Goal: Complete application form

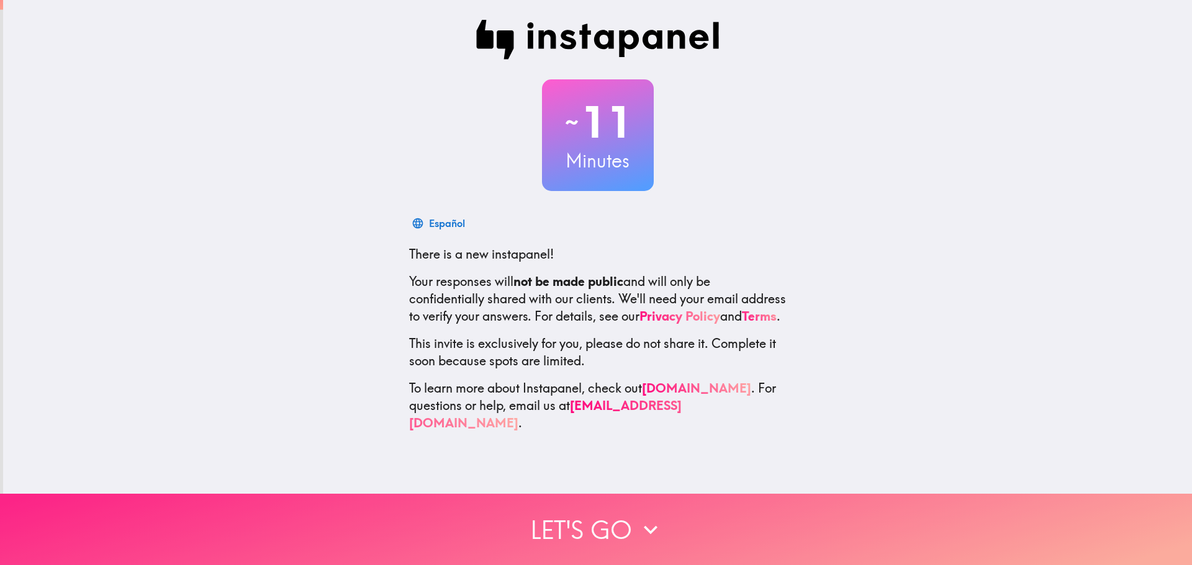
click at [595, 536] on button "Let's go" at bounding box center [596, 529] width 1192 height 71
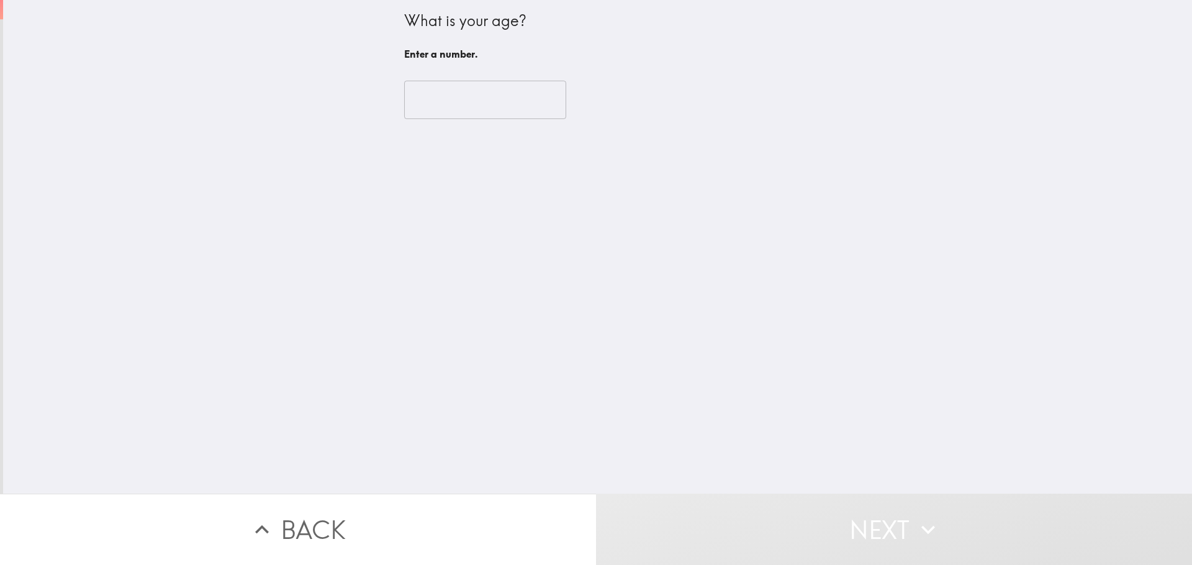
click at [433, 99] on input "number" at bounding box center [485, 100] width 162 height 38
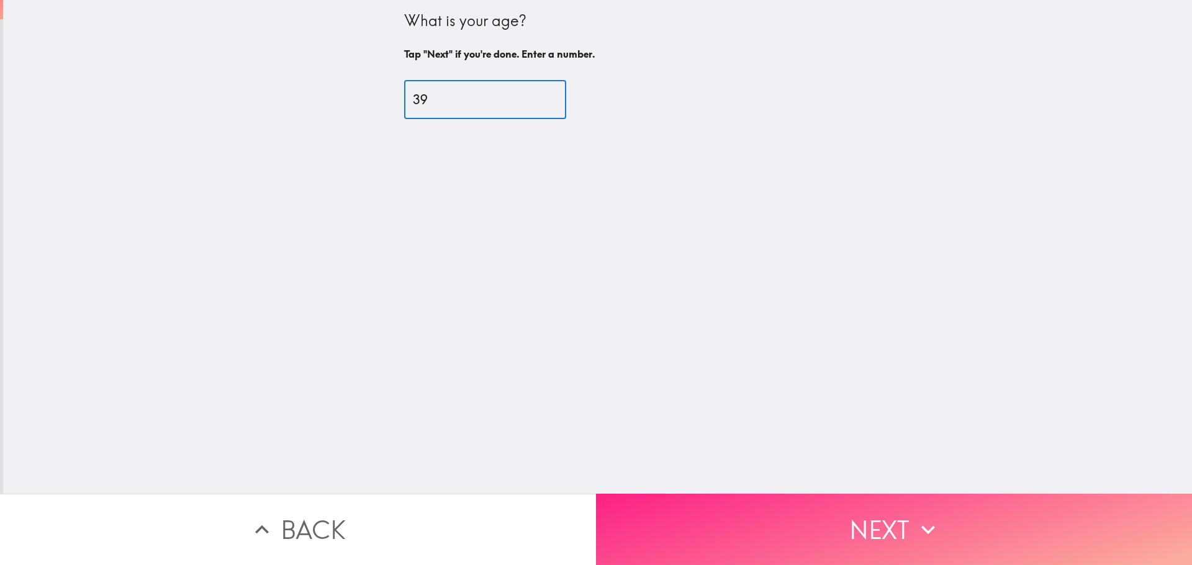
type input "39"
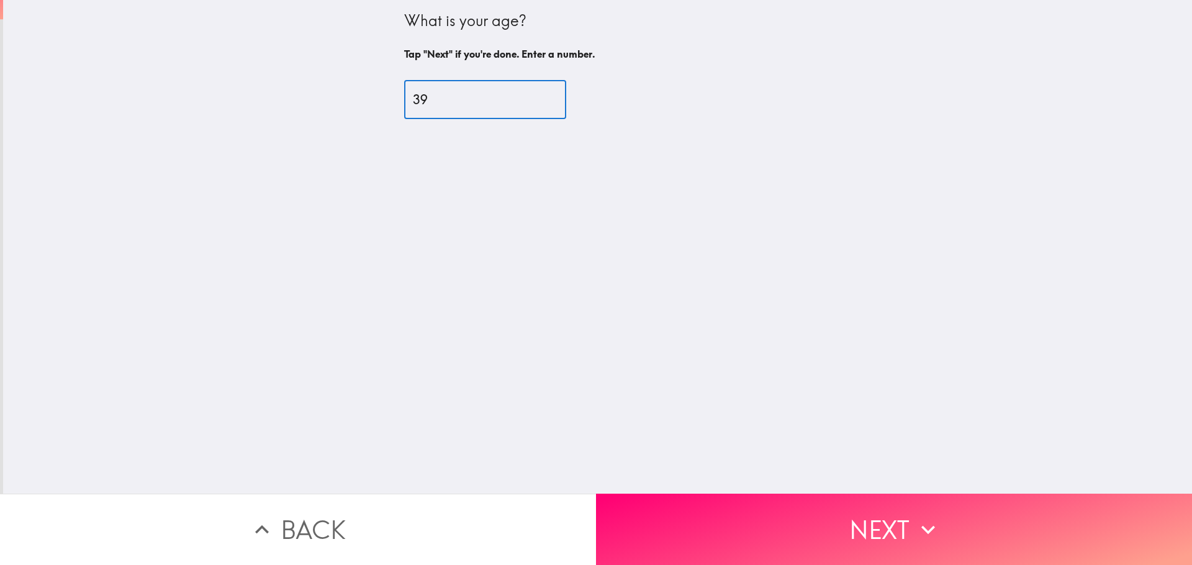
click at [737, 527] on button "Next" at bounding box center [894, 529] width 596 height 71
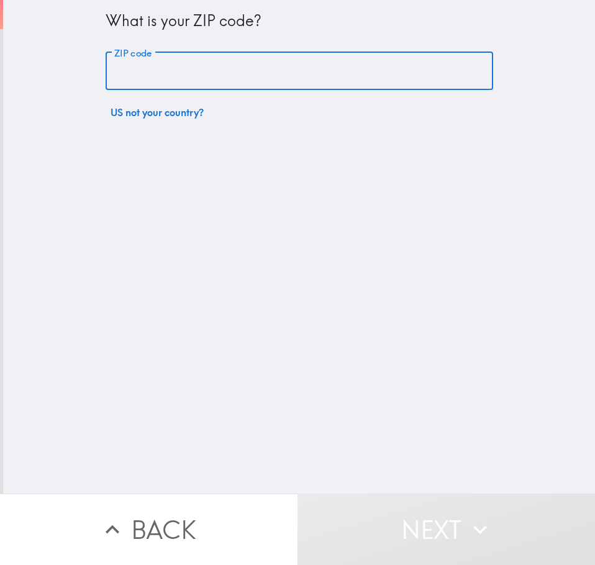
click at [175, 74] on input "ZIP code" at bounding box center [299, 71] width 387 height 38
drag, startPoint x: 175, startPoint y: 74, endPoint x: 203, endPoint y: 74, distance: 27.9
click at [175, 74] on input "ZIP code" at bounding box center [299, 71] width 387 height 38
type input "20148"
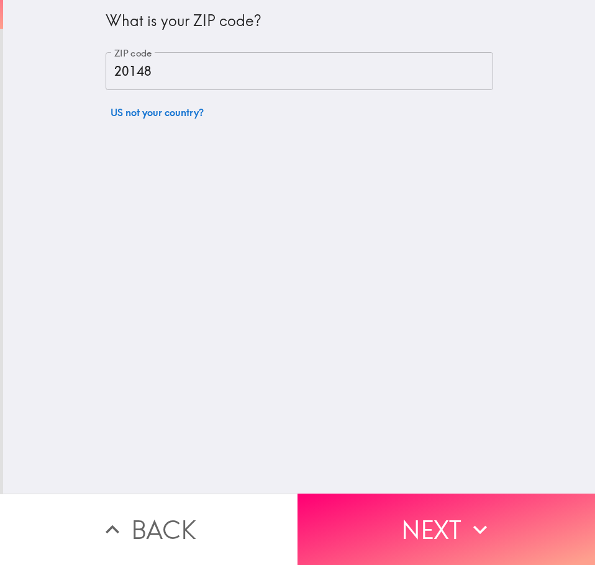
click at [508, 524] on button "Next" at bounding box center [445, 528] width 297 height 71
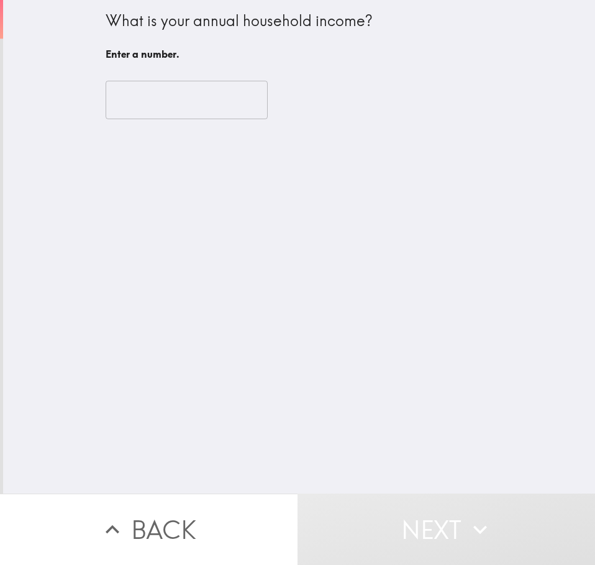
click at [156, 102] on input "number" at bounding box center [187, 100] width 162 height 38
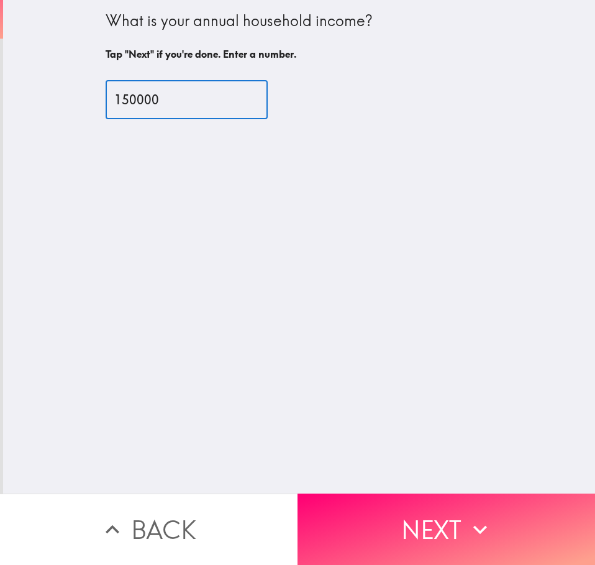
type input "150000"
click at [407, 523] on button "Next" at bounding box center [445, 528] width 297 height 71
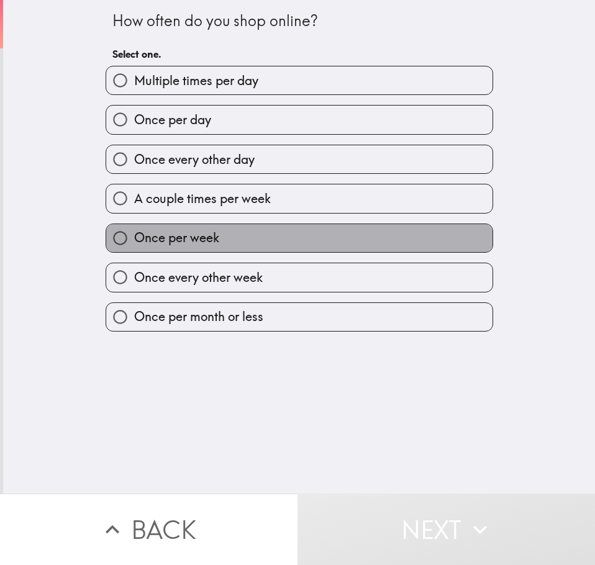
click at [214, 230] on label "Once per week" at bounding box center [299, 238] width 386 height 28
click at [134, 230] on input "Once per week" at bounding box center [120, 238] width 28 height 28
radio input "true"
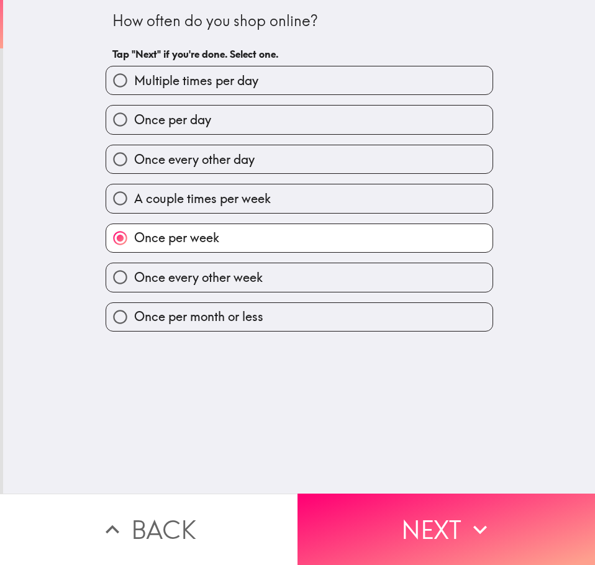
drag, startPoint x: 472, startPoint y: 536, endPoint x: 493, endPoint y: 536, distance: 21.7
click at [473, 536] on button "Next" at bounding box center [445, 528] width 297 height 71
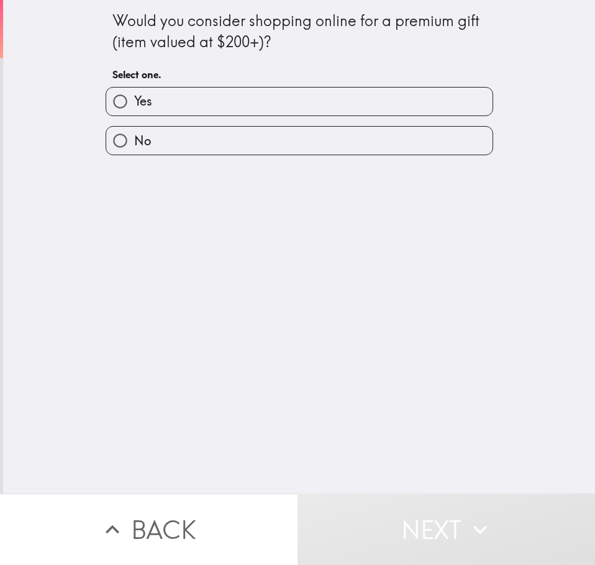
click at [220, 101] on label "Yes" at bounding box center [299, 102] width 386 height 28
click at [134, 101] on input "Yes" at bounding box center [120, 102] width 28 height 28
radio input "true"
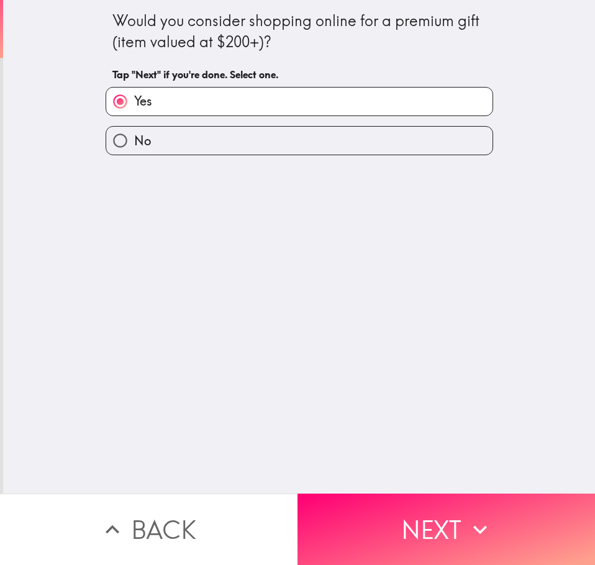
click at [414, 526] on button "Next" at bounding box center [445, 528] width 297 height 71
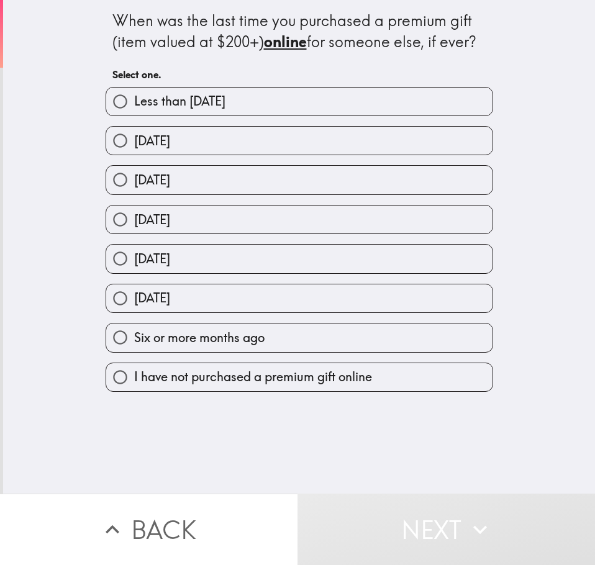
click at [170, 140] on span "[DATE]" at bounding box center [152, 140] width 36 height 17
click at [134, 140] on input "[DATE]" at bounding box center [120, 141] width 28 height 28
radio input "true"
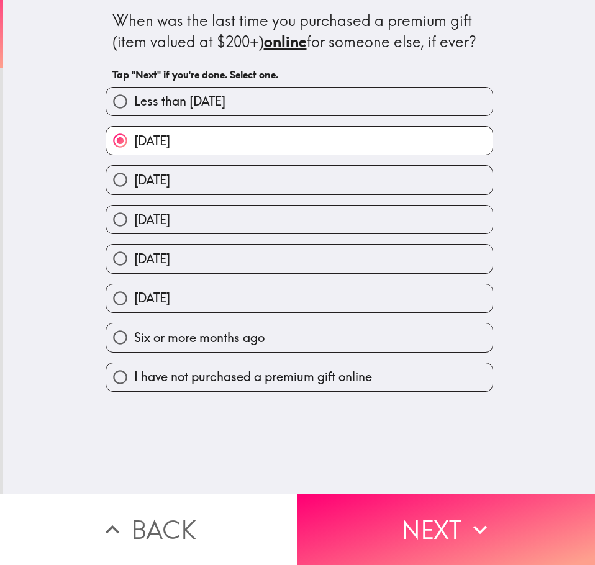
click at [487, 520] on icon "button" at bounding box center [479, 529] width 27 height 27
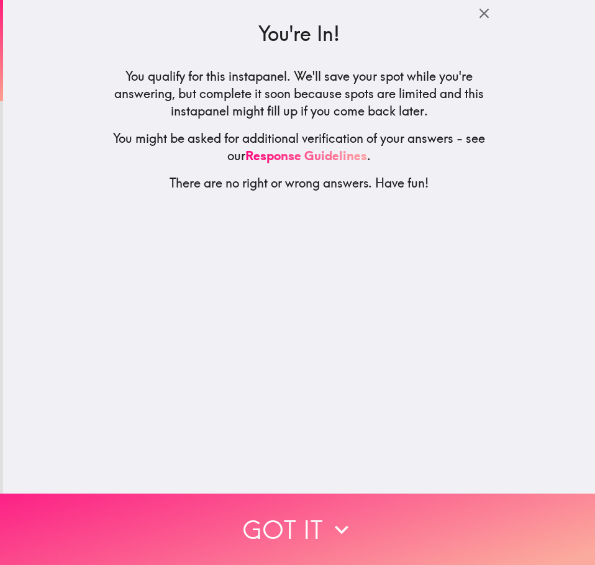
click at [307, 516] on button "Got it" at bounding box center [297, 528] width 595 height 71
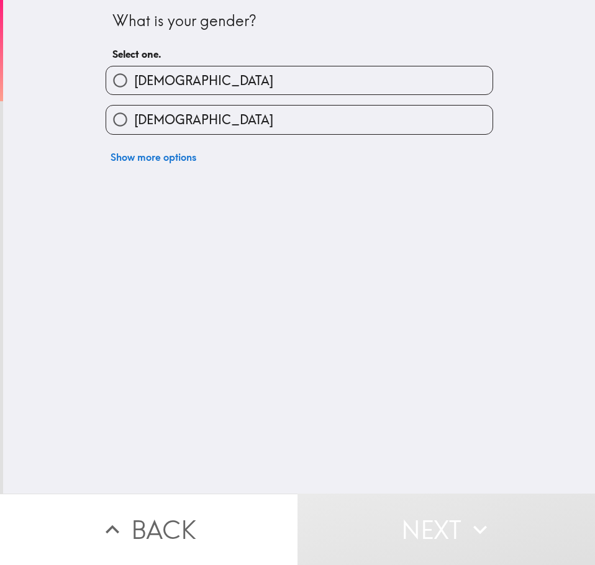
click at [203, 74] on label "[DEMOGRAPHIC_DATA]" at bounding box center [299, 80] width 386 height 28
click at [134, 74] on input "[DEMOGRAPHIC_DATA]" at bounding box center [120, 80] width 28 height 28
radio input "true"
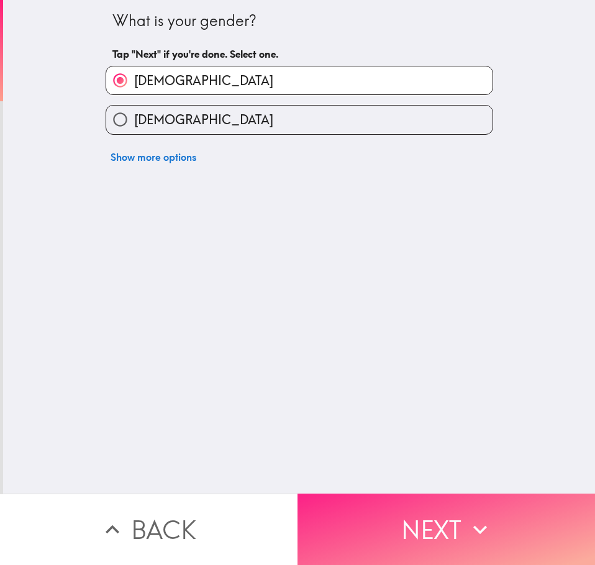
drag, startPoint x: 443, startPoint y: 512, endPoint x: 509, endPoint y: 543, distance: 72.7
click at [443, 512] on button "Next" at bounding box center [445, 528] width 297 height 71
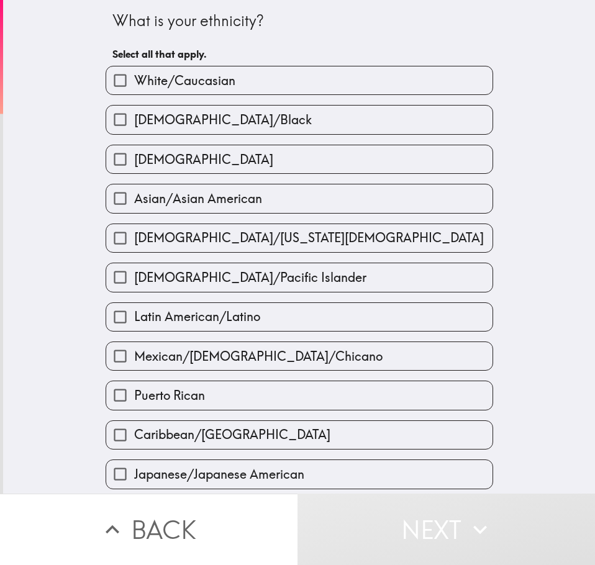
click at [245, 196] on span "Asian/Asian American" at bounding box center [198, 198] width 128 height 17
click at [134, 196] on input "Asian/Asian American" at bounding box center [120, 198] width 28 height 28
checkbox input "true"
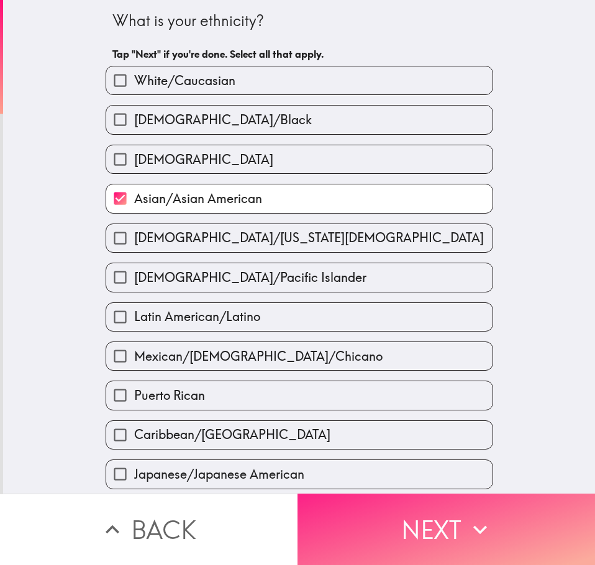
click at [379, 521] on button "Next" at bounding box center [445, 528] width 297 height 71
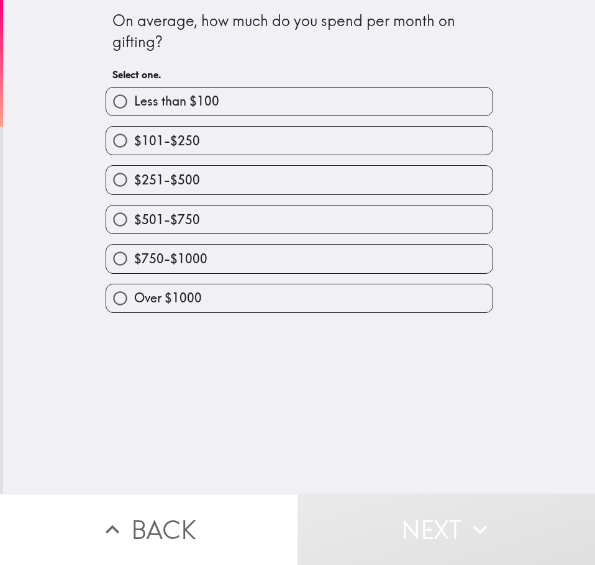
click at [204, 141] on label "$101-$250" at bounding box center [299, 141] width 386 height 28
click at [134, 141] on input "$101-$250" at bounding box center [120, 141] width 28 height 28
radio input "true"
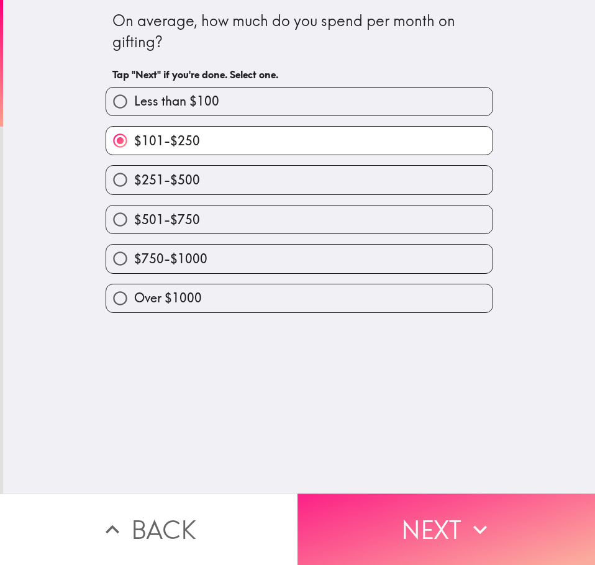
click at [421, 523] on button "Next" at bounding box center [445, 528] width 297 height 71
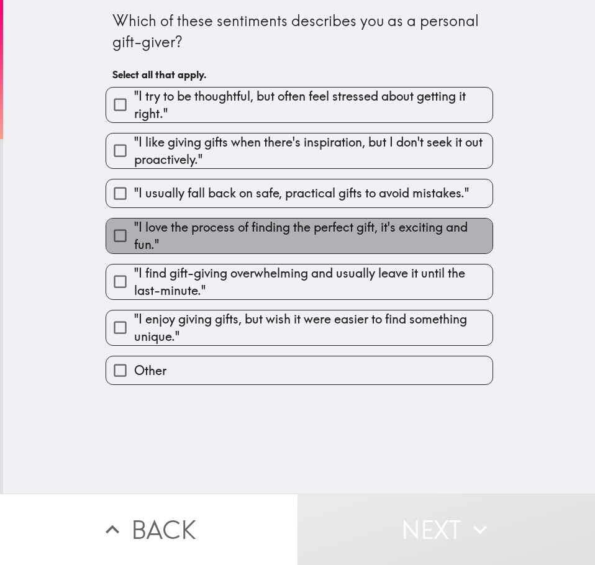
click at [269, 236] on span ""I love the process of finding the perfect gift, it's exciting and fun."" at bounding box center [313, 235] width 358 height 35
click at [134, 236] on input ""I love the process of finding the perfect gift, it's exciting and fun."" at bounding box center [120, 236] width 28 height 28
checkbox input "true"
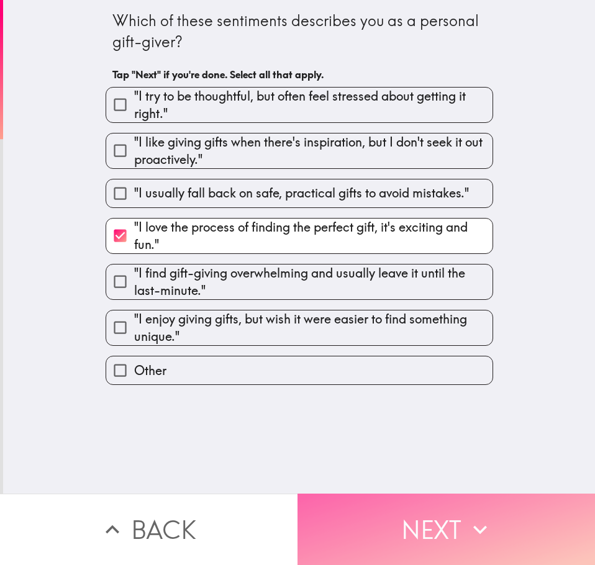
click at [461, 529] on button "Next" at bounding box center [445, 528] width 297 height 71
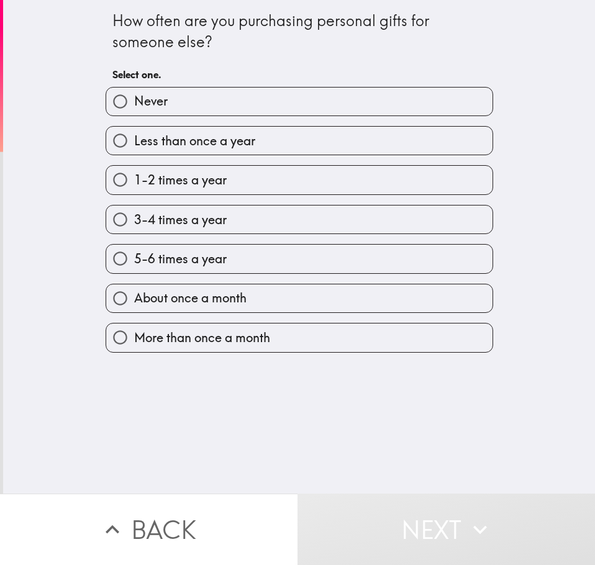
drag, startPoint x: 202, startPoint y: 145, endPoint x: 287, endPoint y: 294, distance: 172.1
click at [202, 145] on span "Less than once a year" at bounding box center [194, 140] width 121 height 17
click at [134, 145] on input "Less than once a year" at bounding box center [120, 141] width 28 height 28
radio input "true"
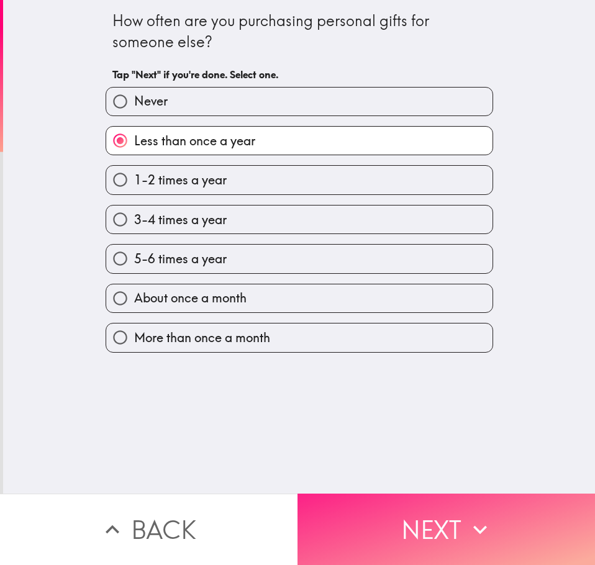
click at [418, 525] on button "Next" at bounding box center [445, 528] width 297 height 71
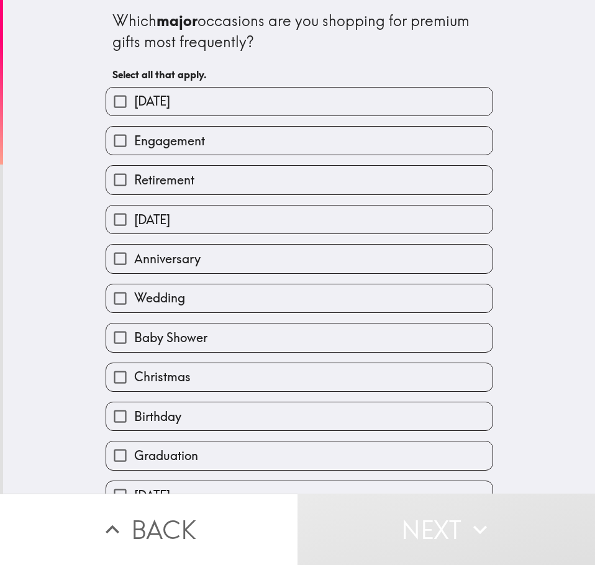
click at [207, 182] on label "Retirement" at bounding box center [299, 180] width 386 height 28
click at [134, 182] on input "Retirement" at bounding box center [120, 180] width 28 height 28
checkbox input "true"
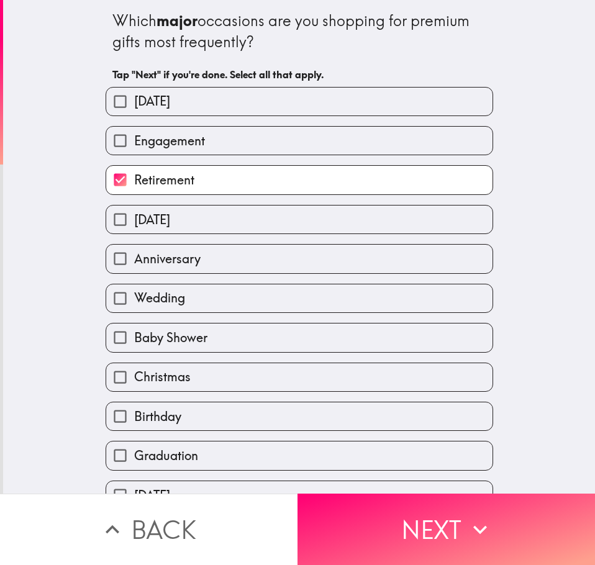
drag, startPoint x: 180, startPoint y: 137, endPoint x: 179, endPoint y: 125, distance: 11.9
click at [179, 136] on span "Engagement" at bounding box center [169, 140] width 71 height 17
click at [134, 136] on input "Engagement" at bounding box center [120, 141] width 28 height 28
checkbox input "true"
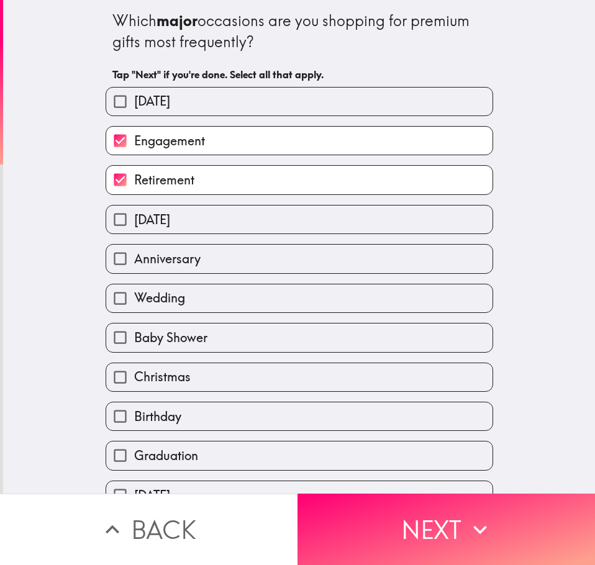
click at [170, 95] on span "[DATE]" at bounding box center [152, 100] width 36 height 17
click at [134, 95] on input "[DATE]" at bounding box center [120, 102] width 28 height 28
checkbox input "true"
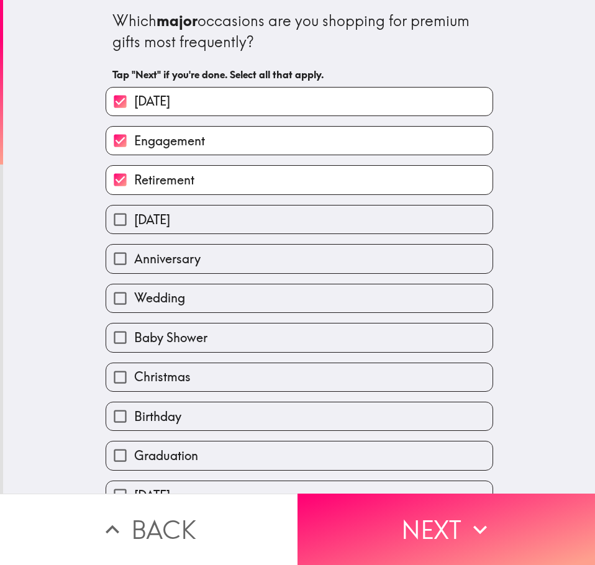
click at [212, 221] on label "[DATE]" at bounding box center [299, 219] width 386 height 28
click at [134, 221] on input "[DATE]" at bounding box center [120, 219] width 28 height 28
checkbox input "true"
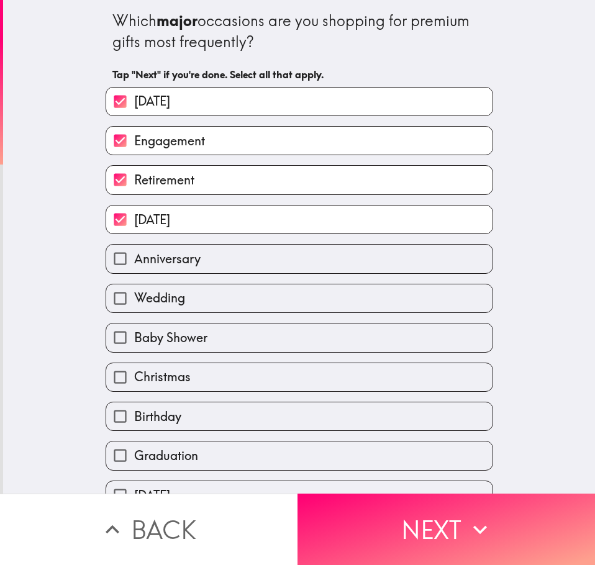
click at [225, 268] on label "Anniversary" at bounding box center [299, 259] width 386 height 28
click at [134, 268] on input "Anniversary" at bounding box center [120, 259] width 28 height 28
checkbox input "true"
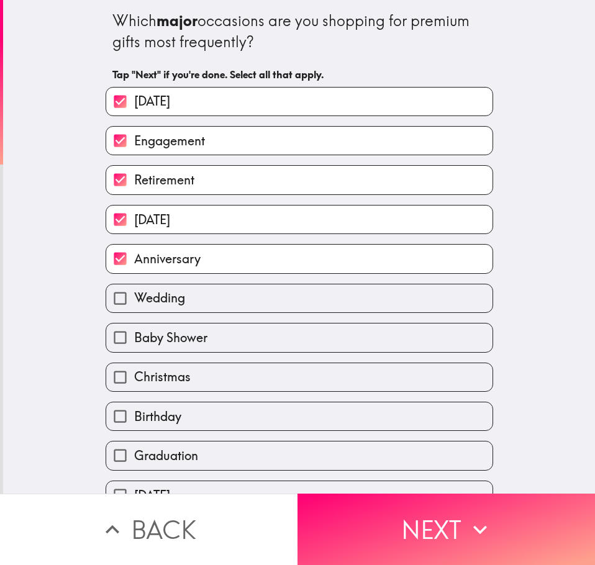
click at [231, 307] on label "Wedding" at bounding box center [299, 298] width 386 height 28
click at [134, 307] on input "Wedding" at bounding box center [120, 298] width 28 height 28
checkbox input "true"
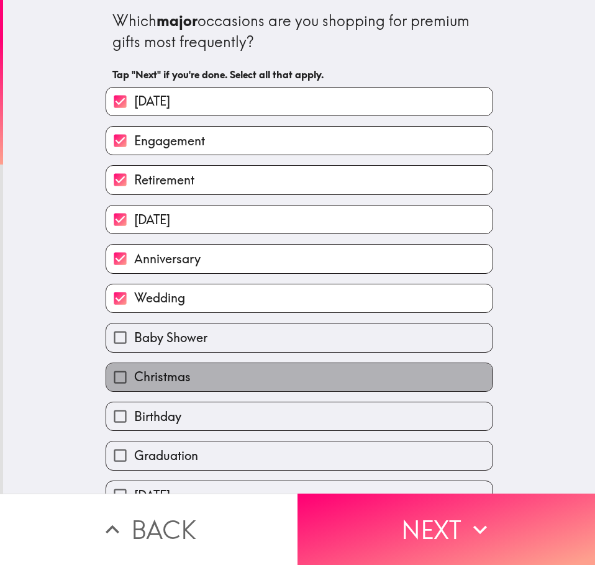
click at [253, 378] on label "Christmas" at bounding box center [299, 377] width 386 height 28
click at [134, 378] on input "Christmas" at bounding box center [120, 377] width 28 height 28
checkbox input "true"
click at [247, 425] on label "Birthday" at bounding box center [299, 416] width 386 height 28
click at [134, 425] on input "Birthday" at bounding box center [120, 416] width 28 height 28
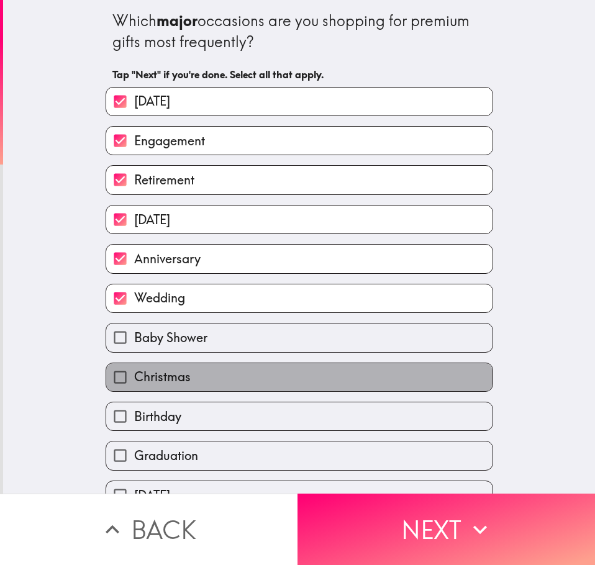
checkbox input "true"
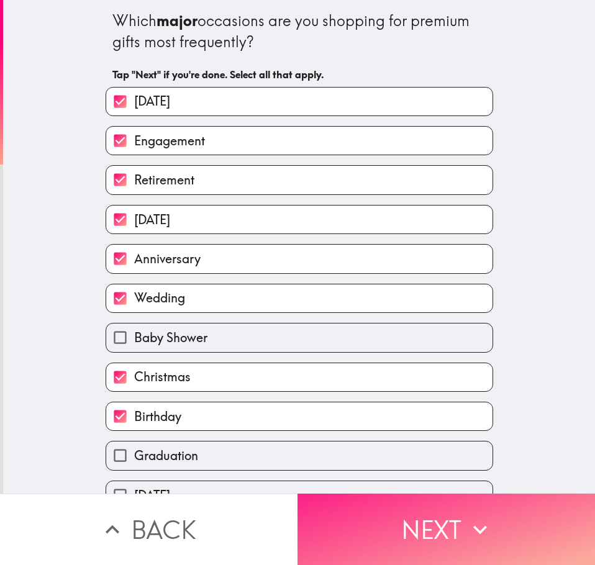
drag, startPoint x: 238, startPoint y: 464, endPoint x: 360, endPoint y: 503, distance: 128.4
click at [238, 463] on label "Graduation" at bounding box center [299, 455] width 386 height 28
click at [134, 463] on input "Graduation" at bounding box center [120, 455] width 28 height 28
checkbox input "true"
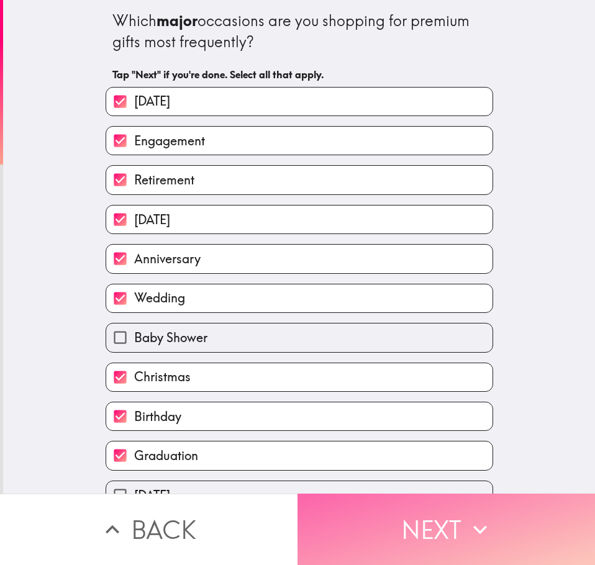
click at [393, 525] on button "Next" at bounding box center [445, 528] width 297 height 71
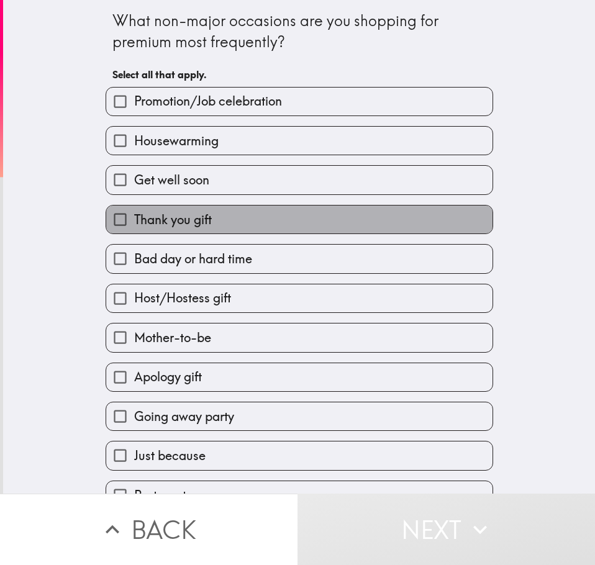
click at [186, 225] on span "Thank you gift" at bounding box center [173, 219] width 78 height 17
click at [134, 225] on input "Thank you gift" at bounding box center [120, 219] width 28 height 28
checkbox input "true"
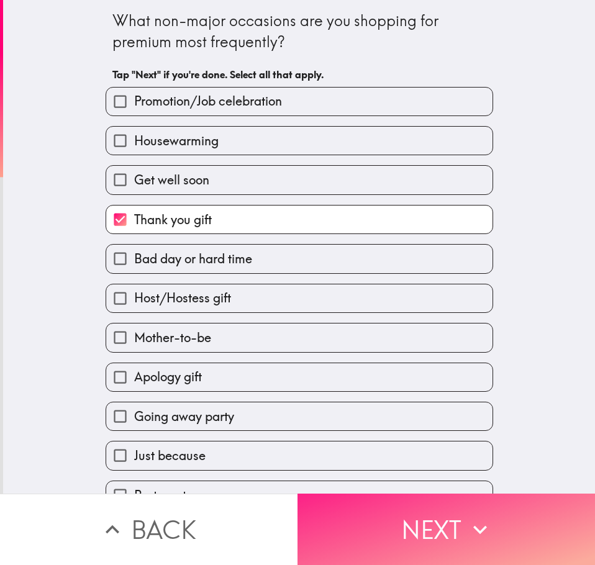
click at [428, 538] on button "Next" at bounding box center [445, 528] width 297 height 71
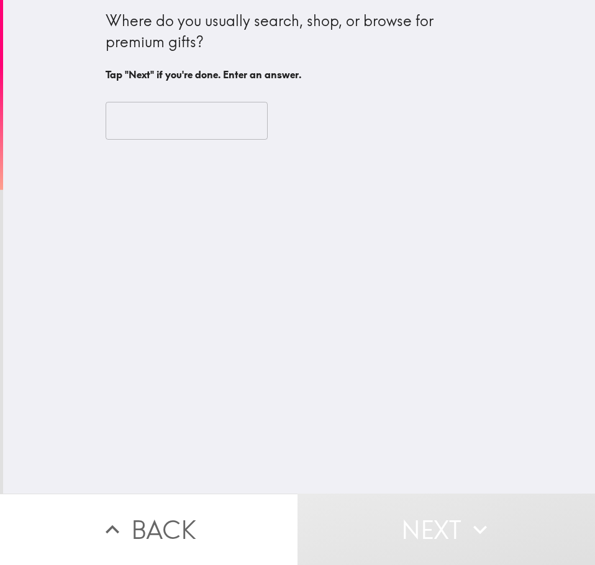
click at [187, 119] on input "text" at bounding box center [187, 121] width 162 height 38
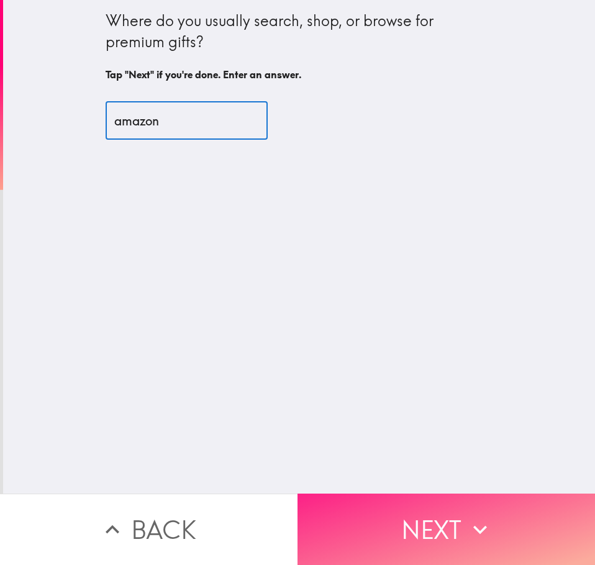
type input "amazon"
click at [403, 515] on button "Next" at bounding box center [445, 528] width 297 height 71
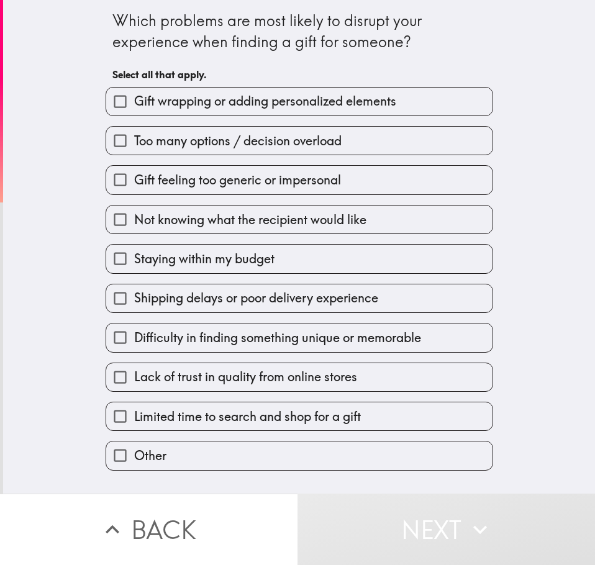
click at [274, 111] on label "Gift wrapping or adding personalized elements" at bounding box center [299, 102] width 386 height 28
click at [134, 111] on input "Gift wrapping or adding personalized elements" at bounding box center [120, 102] width 28 height 28
checkbox input "true"
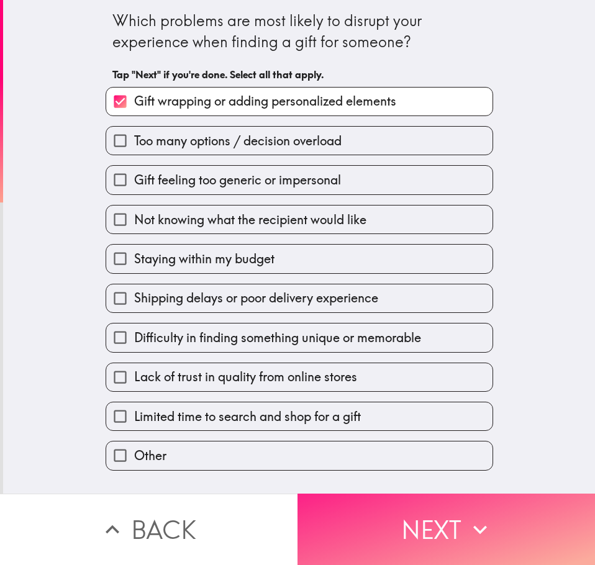
click at [431, 506] on button "Next" at bounding box center [445, 528] width 297 height 71
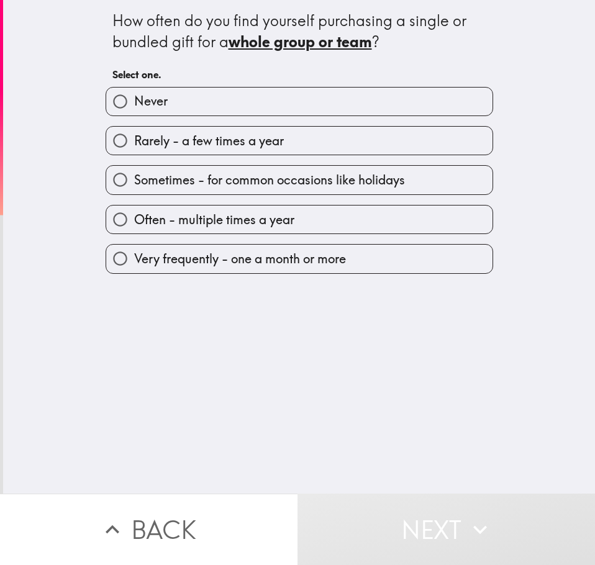
click at [300, 223] on label "Often - multiple times a year" at bounding box center [299, 219] width 386 height 28
click at [134, 223] on input "Often - multiple times a year" at bounding box center [120, 219] width 28 height 28
radio input "true"
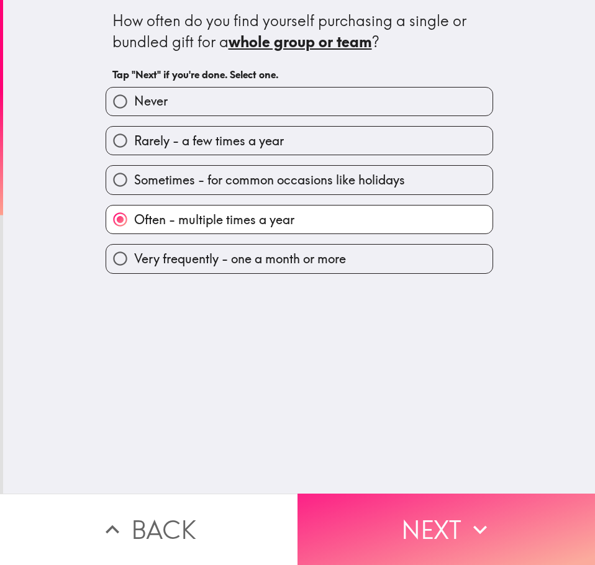
click at [431, 543] on button "Next" at bounding box center [445, 528] width 297 height 71
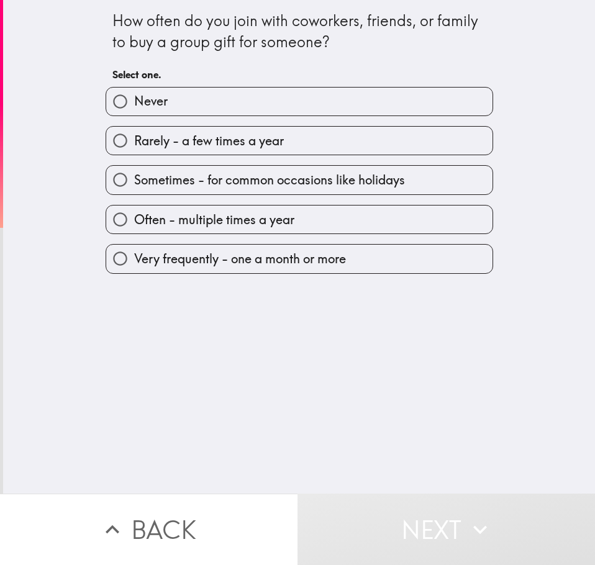
click at [262, 256] on span "Very frequently - one a month or more" at bounding box center [240, 258] width 212 height 17
click at [134, 256] on input "Very frequently - one a month or more" at bounding box center [120, 259] width 28 height 28
radio input "true"
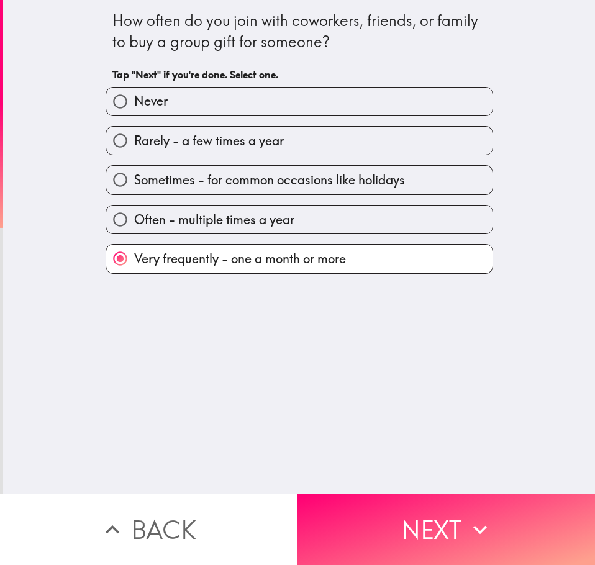
click at [444, 518] on button "Next" at bounding box center [445, 528] width 297 height 71
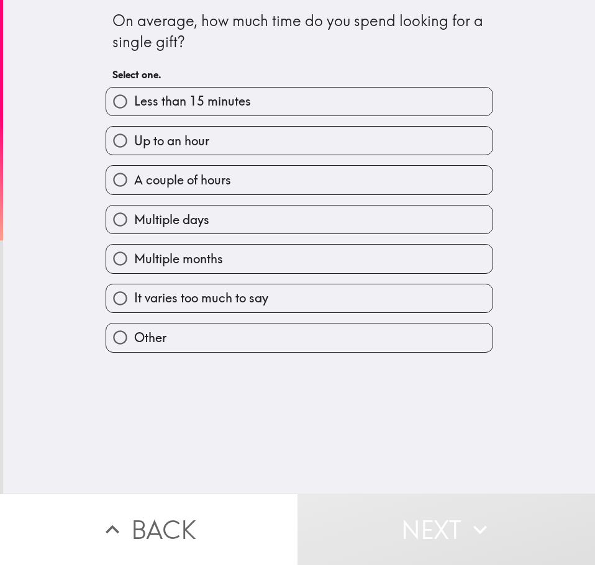
click at [228, 140] on label "Up to an hour" at bounding box center [299, 141] width 386 height 28
click at [134, 140] on input "Up to an hour" at bounding box center [120, 141] width 28 height 28
radio input "true"
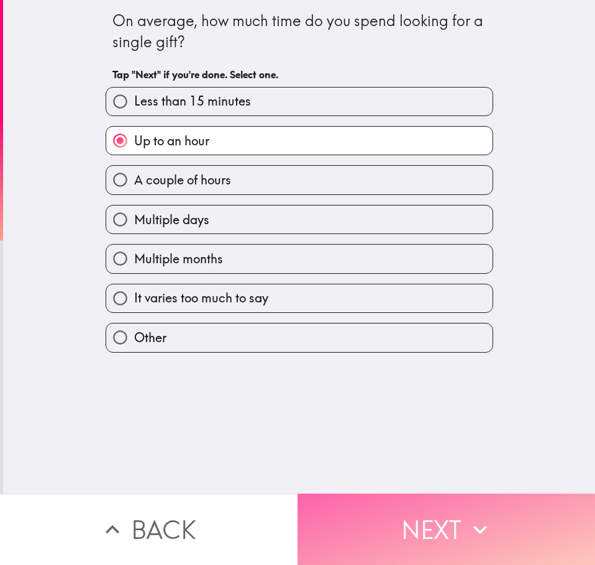
click at [459, 522] on button "Next" at bounding box center [445, 528] width 297 height 71
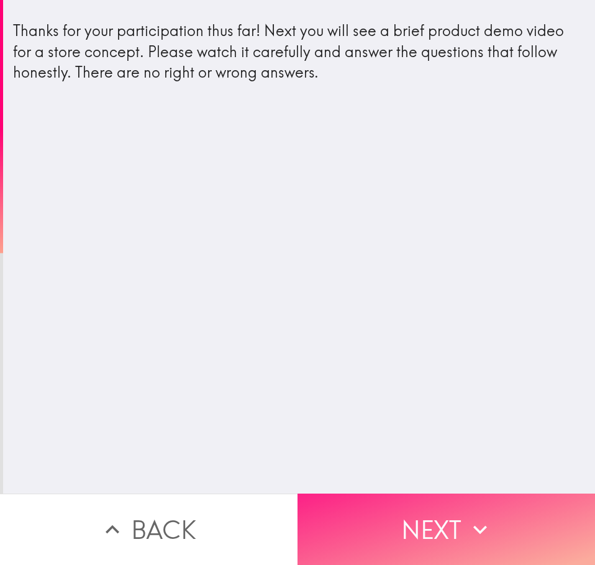
click at [412, 534] on button "Next" at bounding box center [445, 528] width 297 height 71
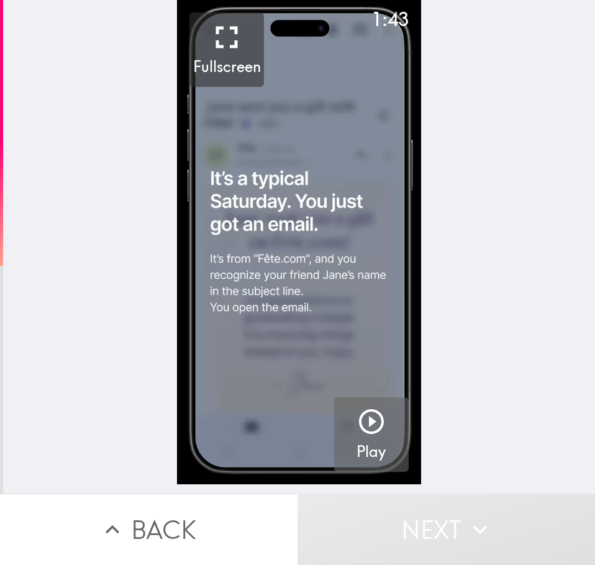
click at [358, 425] on icon "button" at bounding box center [371, 422] width 30 height 30
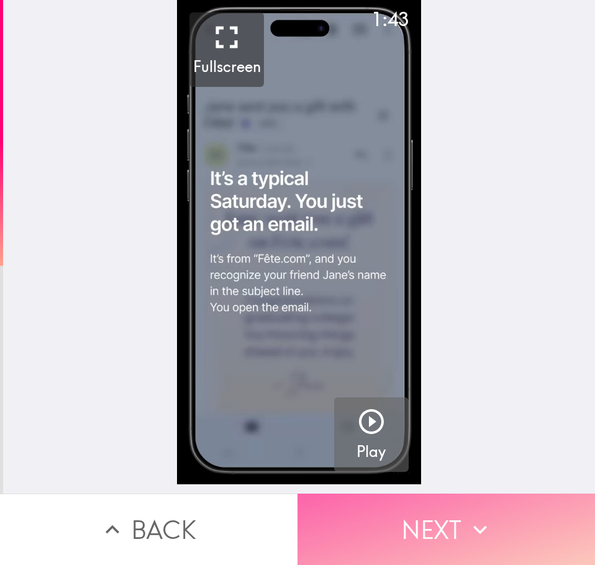
click at [467, 531] on icon "button" at bounding box center [479, 529] width 27 height 27
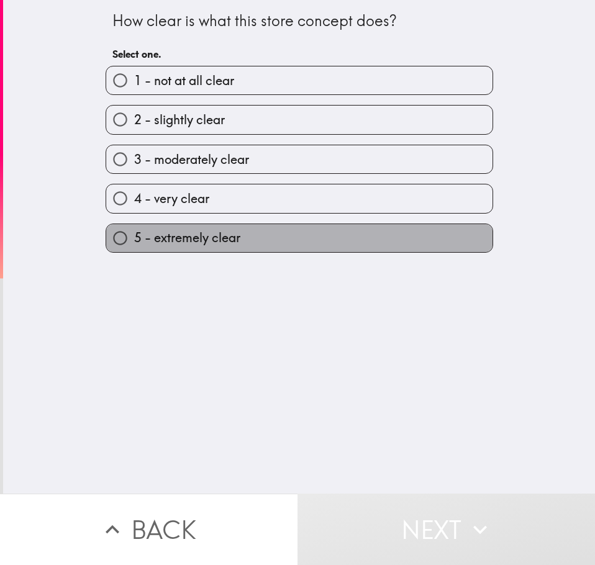
click at [248, 240] on label "5 - extremely clear" at bounding box center [299, 238] width 386 height 28
click at [134, 240] on input "5 - extremely clear" at bounding box center [120, 238] width 28 height 28
radio input "true"
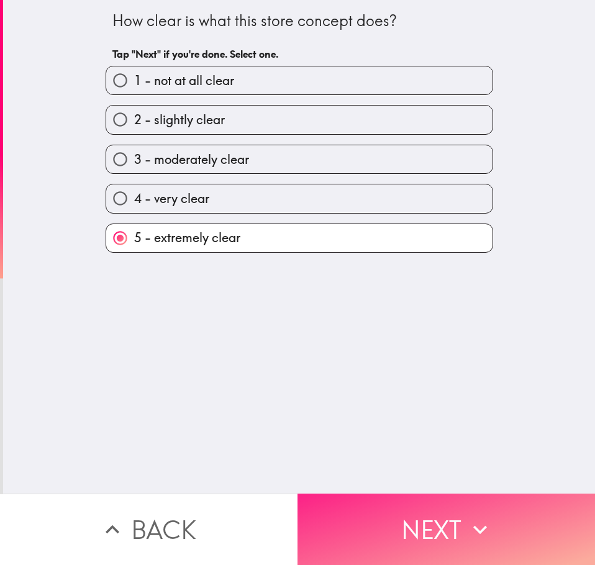
click at [528, 524] on button "Next" at bounding box center [445, 528] width 297 height 71
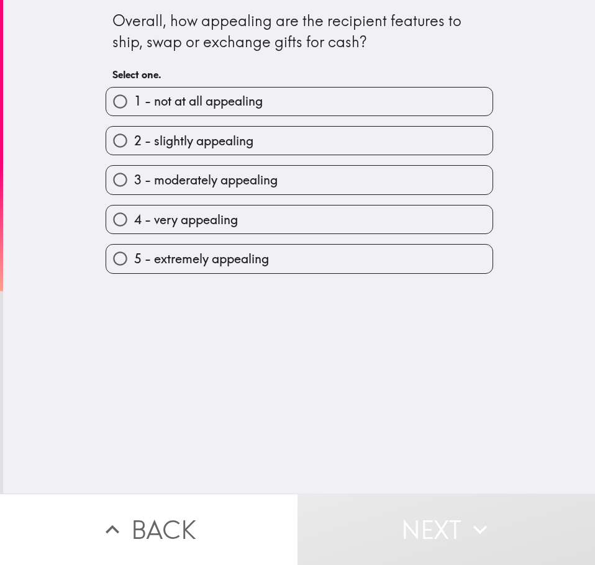
click at [316, 253] on label "5 - extremely appealing" at bounding box center [299, 259] width 386 height 28
click at [134, 253] on input "5 - extremely appealing" at bounding box center [120, 259] width 28 height 28
radio input "true"
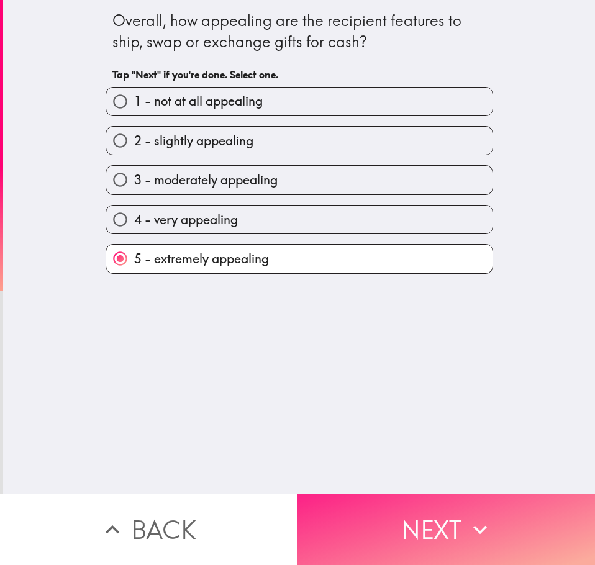
click at [431, 533] on button "Next" at bounding box center [445, 528] width 297 height 71
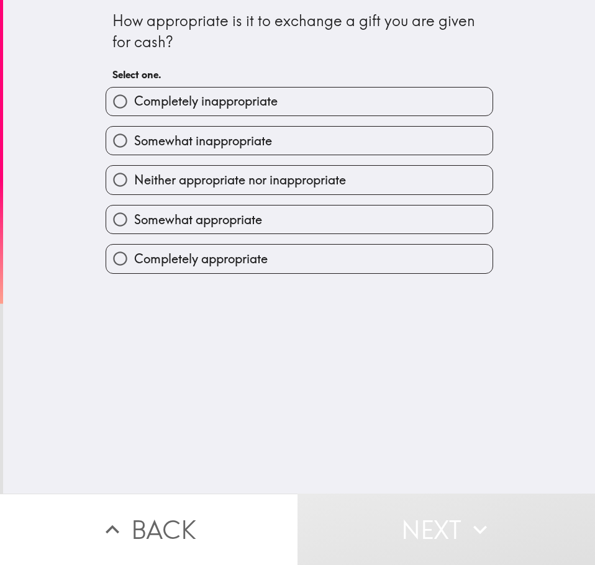
click at [309, 255] on label "Completely appropriate" at bounding box center [299, 259] width 386 height 28
click at [134, 255] on input "Completely appropriate" at bounding box center [120, 259] width 28 height 28
radio input "true"
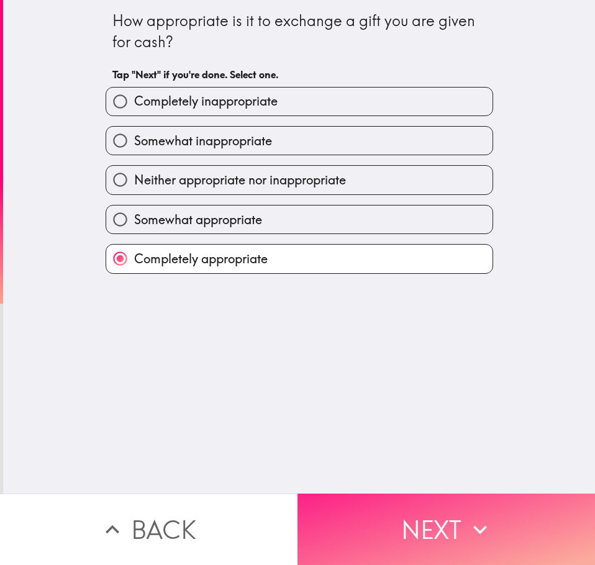
click at [459, 527] on button "Next" at bounding box center [445, 528] width 297 height 71
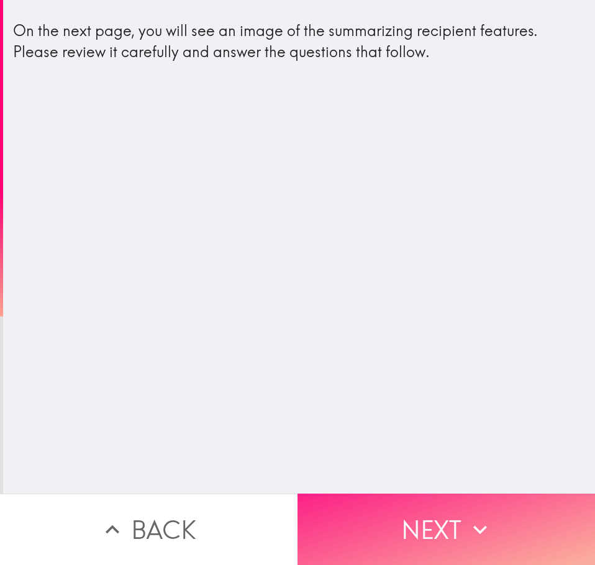
click at [421, 523] on button "Next" at bounding box center [445, 528] width 297 height 71
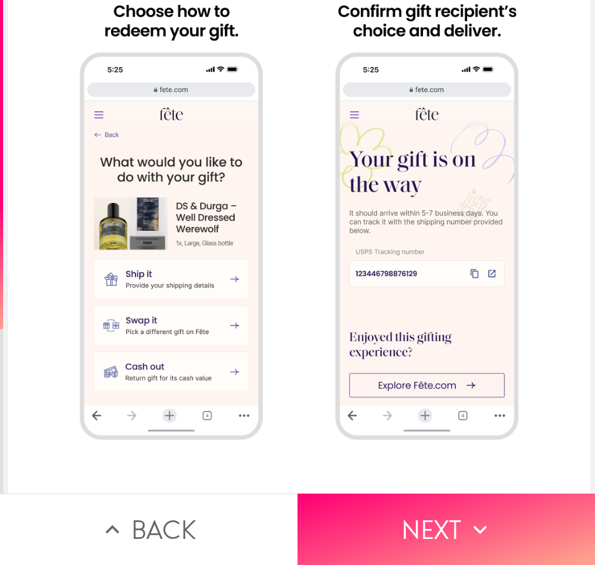
scroll to position [682, 0]
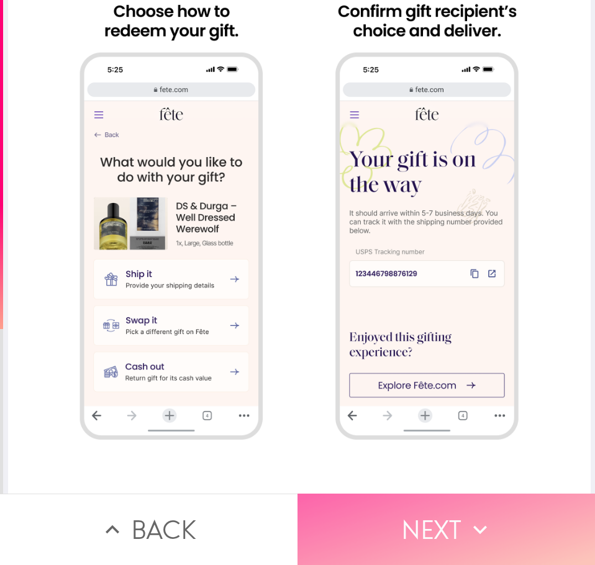
click at [466, 516] on icon "button" at bounding box center [479, 529] width 27 height 27
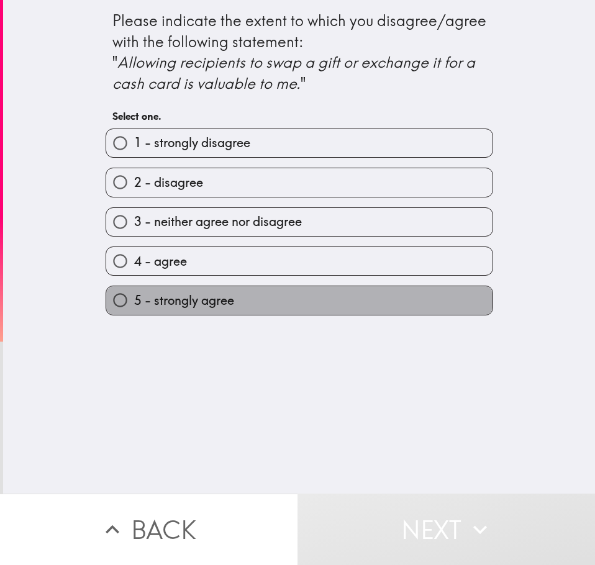
click at [200, 296] on span "5 - strongly agree" at bounding box center [184, 300] width 100 height 17
click at [134, 296] on input "5 - strongly agree" at bounding box center [120, 300] width 28 height 28
radio input "true"
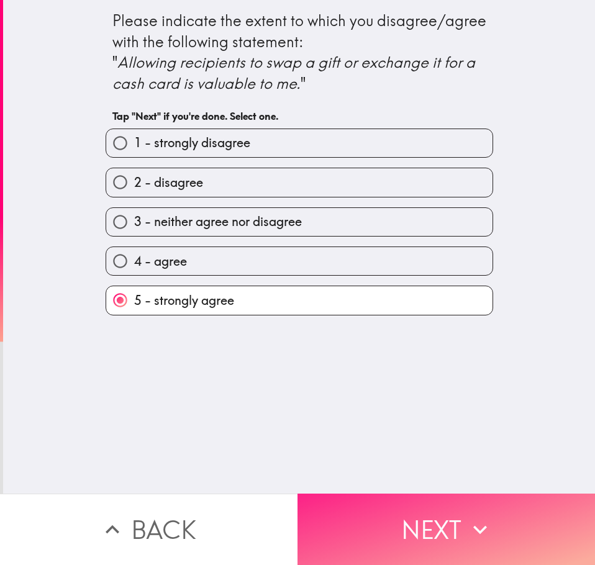
click at [438, 506] on button "Next" at bounding box center [445, 528] width 297 height 71
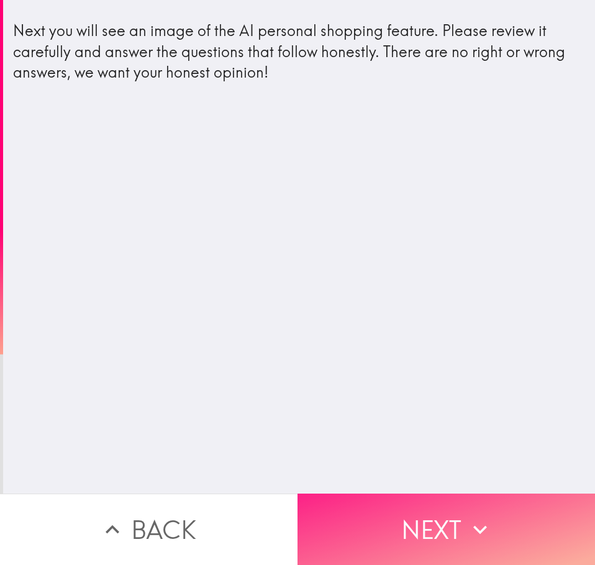
click at [421, 529] on button "Next" at bounding box center [445, 528] width 297 height 71
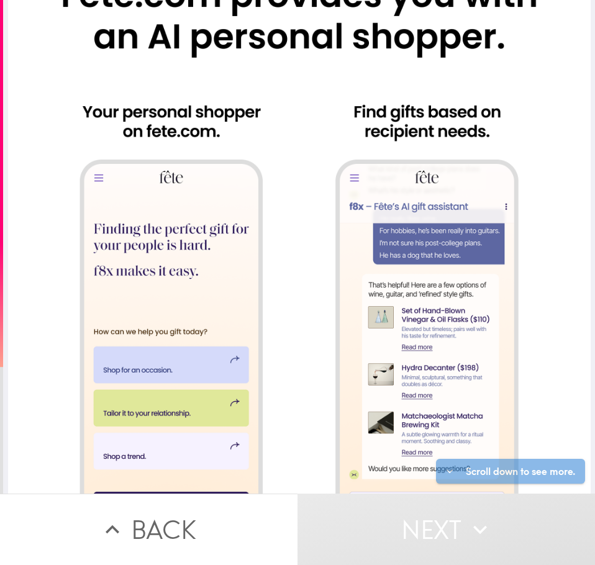
scroll to position [682, 0]
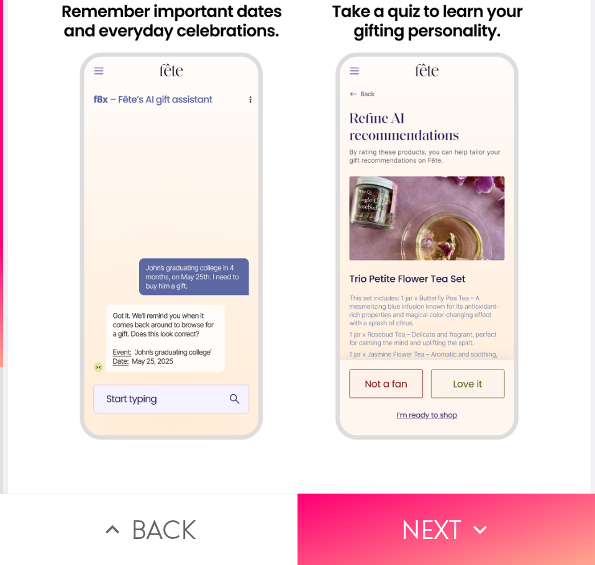
click at [485, 528] on icon "button" at bounding box center [479, 529] width 27 height 27
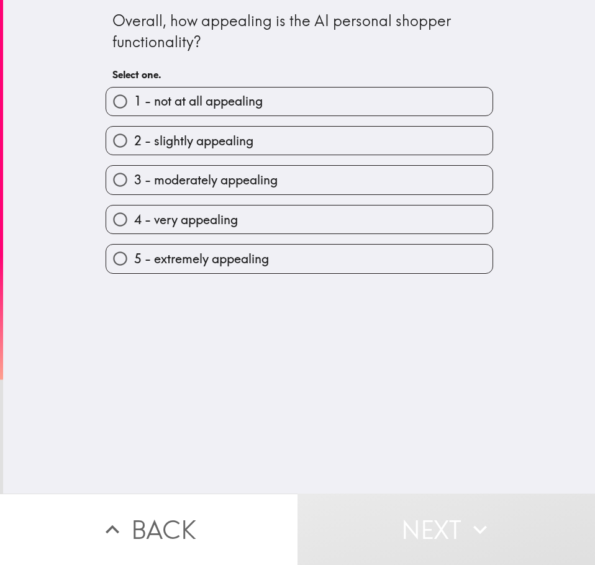
click at [429, 531] on button "Next" at bounding box center [445, 528] width 297 height 71
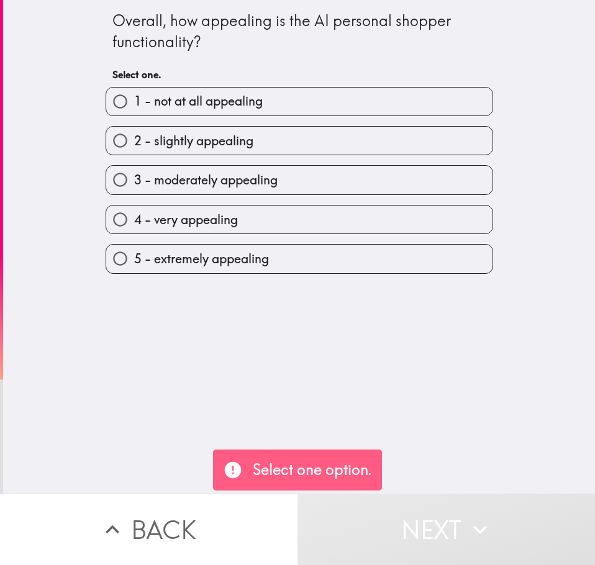
click at [224, 270] on label "5 - extremely appealing" at bounding box center [299, 259] width 386 height 28
click at [134, 270] on input "5 - extremely appealing" at bounding box center [120, 259] width 28 height 28
radio input "true"
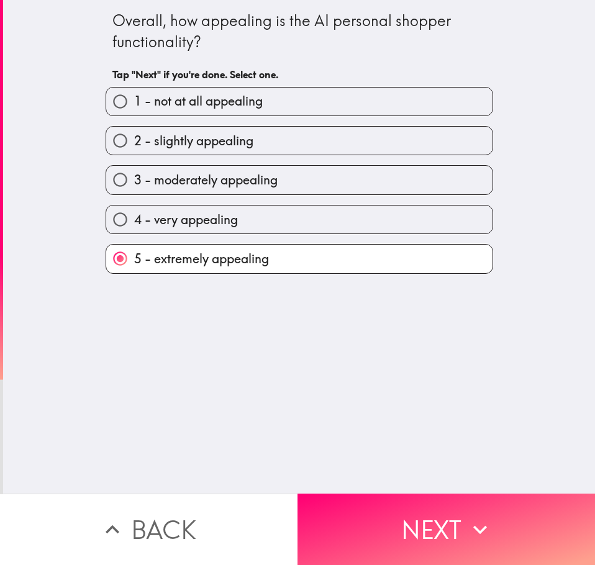
click at [241, 264] on span "5 - extremely appealing" at bounding box center [201, 258] width 135 height 17
click at [134, 264] on input "5 - extremely appealing" at bounding box center [120, 259] width 28 height 28
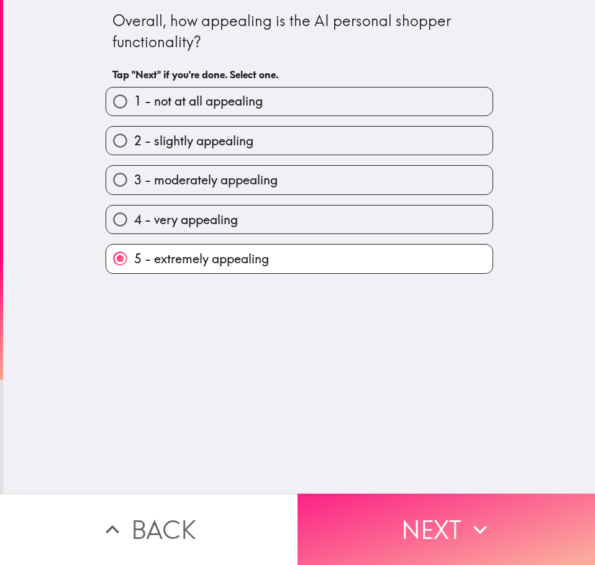
click at [412, 500] on button "Next" at bounding box center [445, 528] width 297 height 71
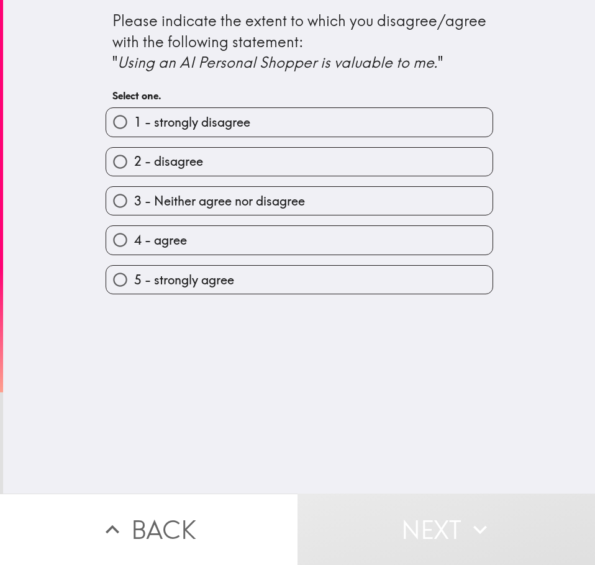
click at [189, 275] on span "5 - strongly agree" at bounding box center [184, 279] width 100 height 17
click at [134, 275] on input "5 - strongly agree" at bounding box center [120, 280] width 28 height 28
radio input "true"
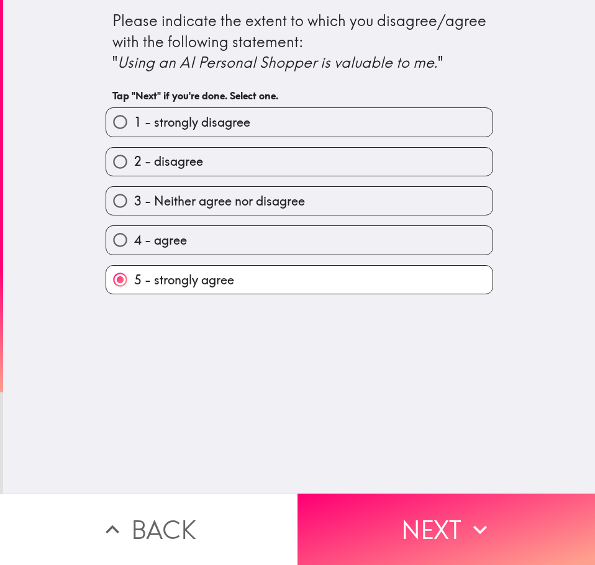
click at [405, 524] on button "Next" at bounding box center [445, 528] width 297 height 71
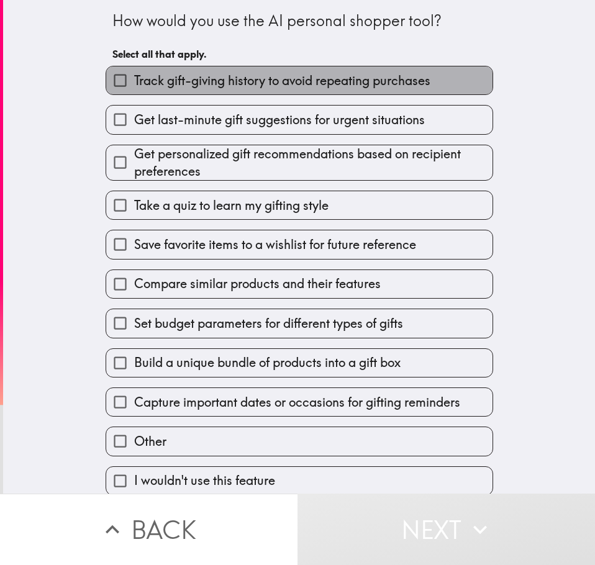
click at [314, 86] on span "Track gift-giving history to avoid repeating purchases" at bounding box center [282, 80] width 296 height 17
click at [134, 86] on input "Track gift-giving history to avoid repeating purchases" at bounding box center [120, 80] width 28 height 28
checkbox input "true"
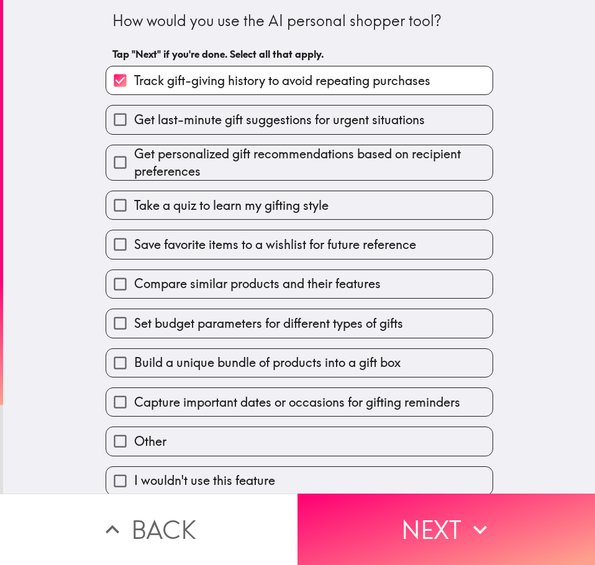
click at [290, 322] on span "Set budget parameters for different types of gifts" at bounding box center [268, 323] width 269 height 17
click at [134, 322] on input "Set budget parameters for different types of gifts" at bounding box center [120, 323] width 28 height 28
checkbox input "true"
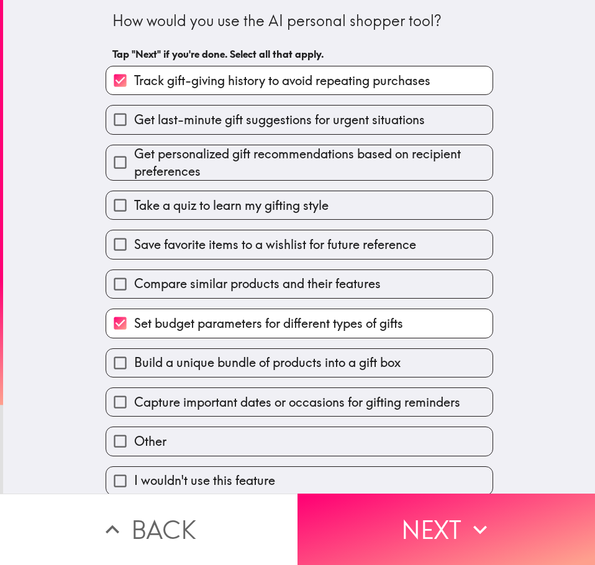
click at [320, 410] on span "Capture important dates or occasions for gifting reminders" at bounding box center [297, 402] width 326 height 17
click at [134, 410] on input "Capture important dates or occasions for gifting reminders" at bounding box center [120, 402] width 28 height 28
checkbox input "true"
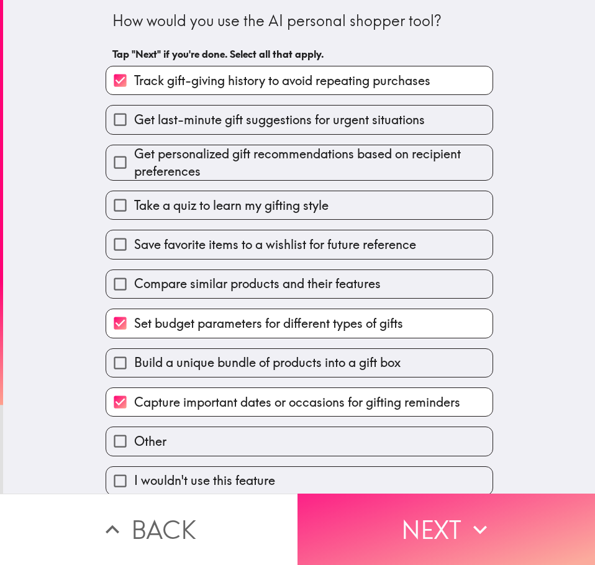
click at [435, 525] on button "Next" at bounding box center [445, 528] width 297 height 71
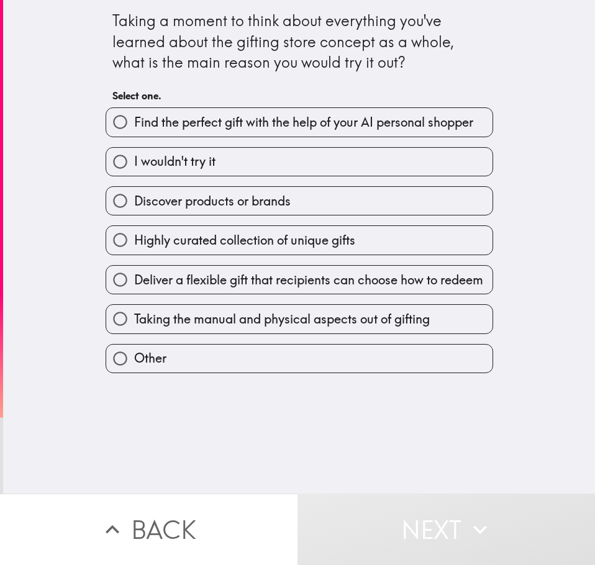
click at [285, 244] on span "Highly curated collection of unique gifts" at bounding box center [244, 240] width 221 height 17
click at [134, 244] on input "Highly curated collection of unique gifts" at bounding box center [120, 240] width 28 height 28
radio input "true"
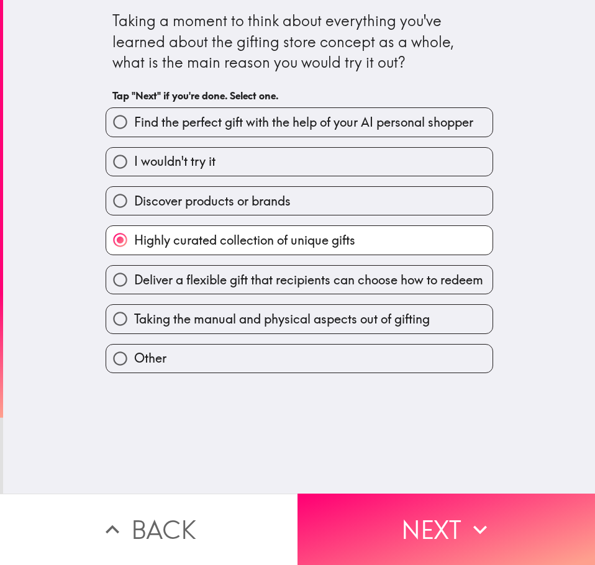
click at [424, 529] on button "Next" at bounding box center [445, 528] width 297 height 71
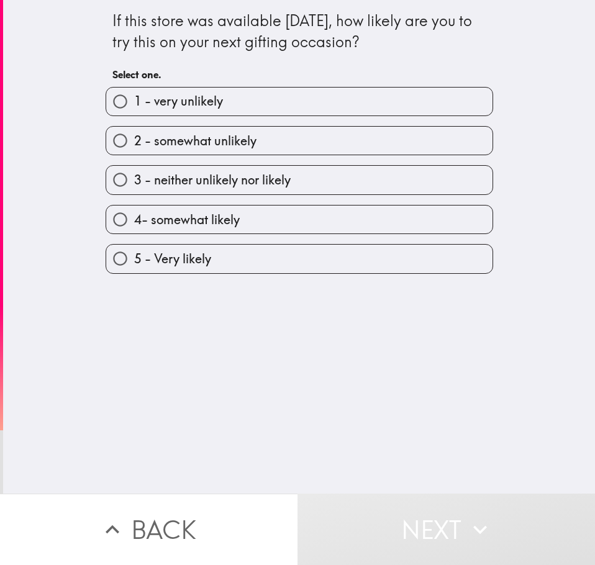
click at [235, 264] on label "5 - Very likely" at bounding box center [299, 259] width 386 height 28
click at [134, 264] on input "5 - Very likely" at bounding box center [120, 259] width 28 height 28
radio input "true"
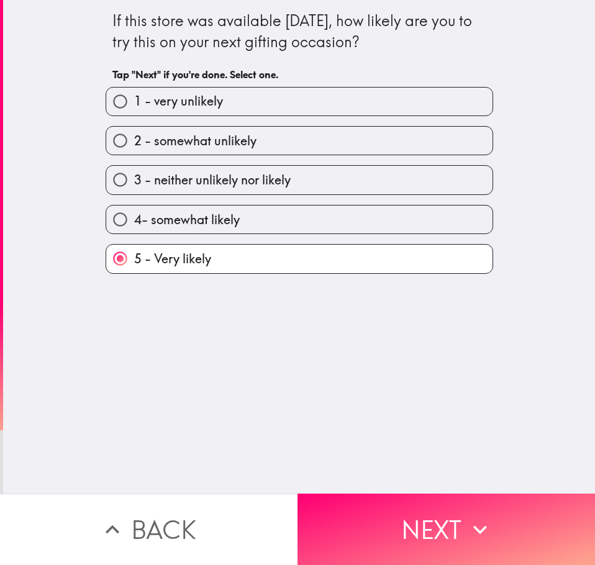
click at [436, 520] on button "Next" at bounding box center [445, 528] width 297 height 71
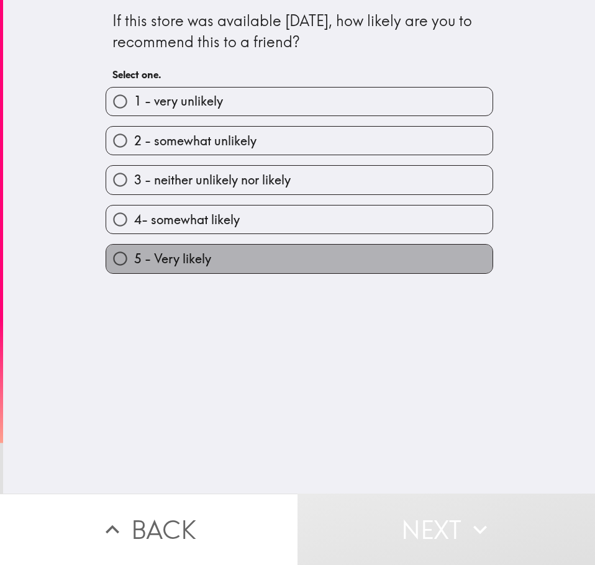
drag, startPoint x: 261, startPoint y: 263, endPoint x: 397, endPoint y: 496, distance: 270.1
click at [260, 263] on label "5 - Very likely" at bounding box center [299, 259] width 386 height 28
click at [134, 263] on input "5 - Very likely" at bounding box center [120, 259] width 28 height 28
radio input "true"
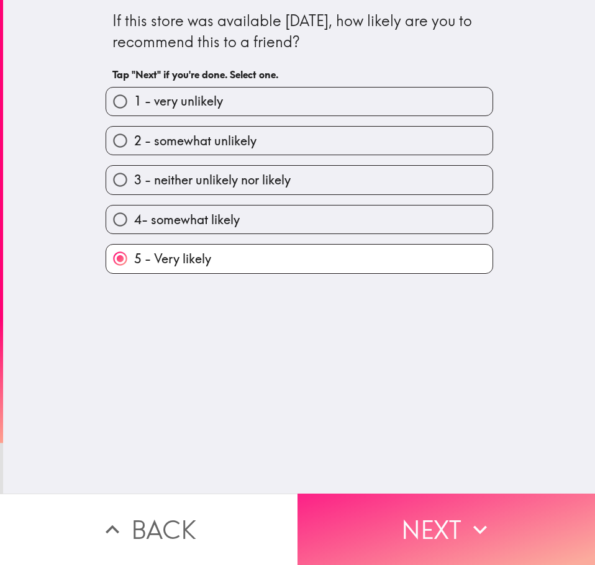
click at [397, 505] on button "Next" at bounding box center [445, 528] width 297 height 71
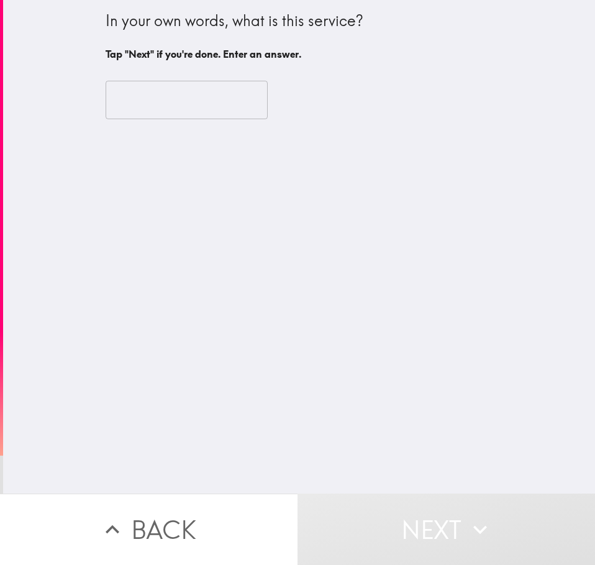
click at [182, 104] on input "text" at bounding box center [187, 100] width 162 height 38
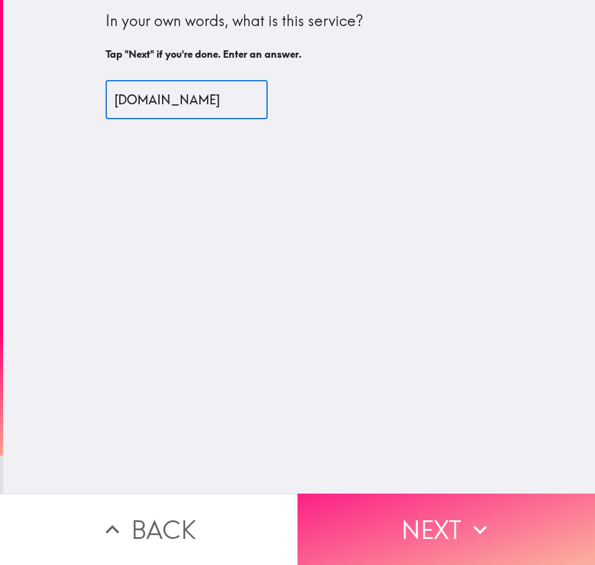
type input "[DOMAIN_NAME]"
click at [429, 512] on button "Next" at bounding box center [445, 528] width 297 height 71
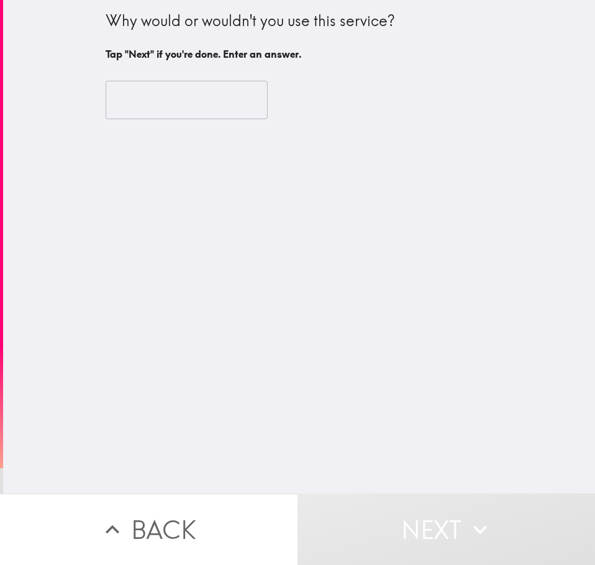
click at [167, 101] on input "text" at bounding box center [187, 100] width 162 height 38
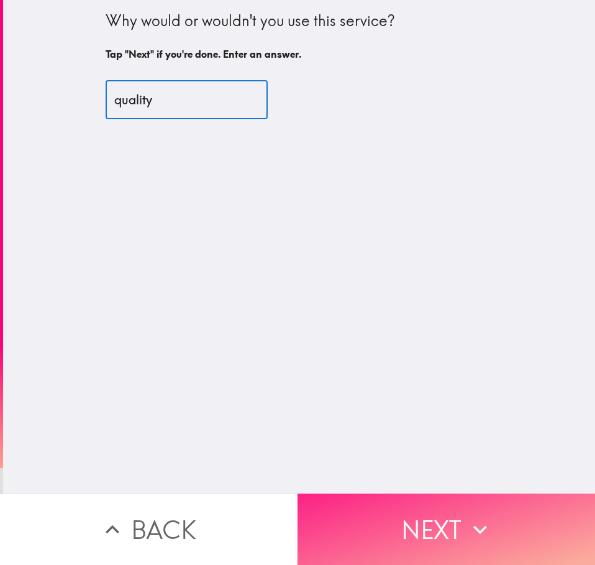
type input "quality"
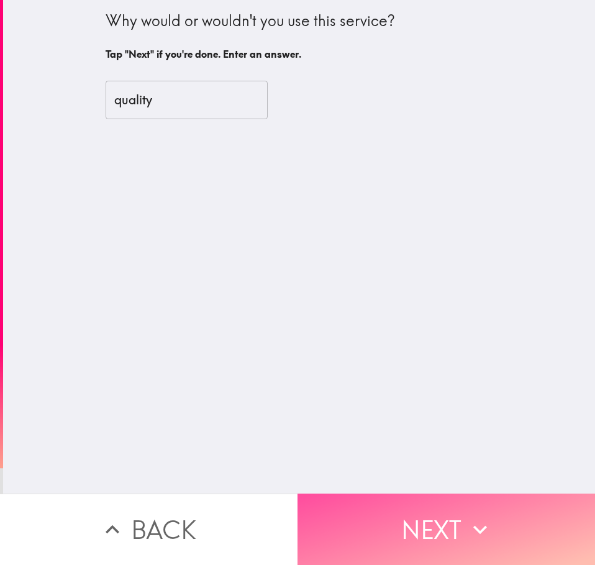
drag, startPoint x: 412, startPoint y: 505, endPoint x: 413, endPoint y: 423, distance: 81.9
click at [416, 506] on button "Next" at bounding box center [445, 528] width 297 height 71
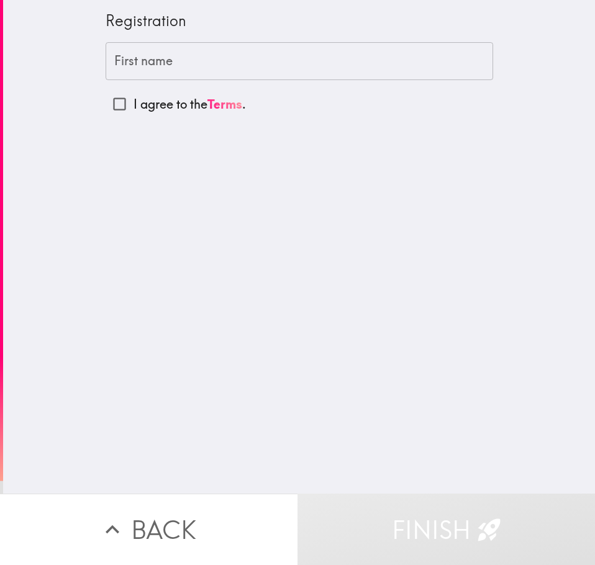
click at [168, 62] on input "First name" at bounding box center [299, 61] width 387 height 38
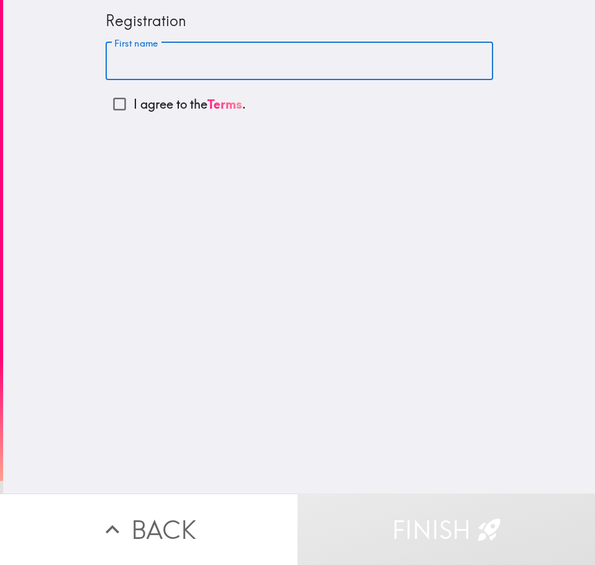
type input "attique"
click at [107, 102] on input "I agree to the Terms ." at bounding box center [120, 104] width 28 height 28
checkbox input "true"
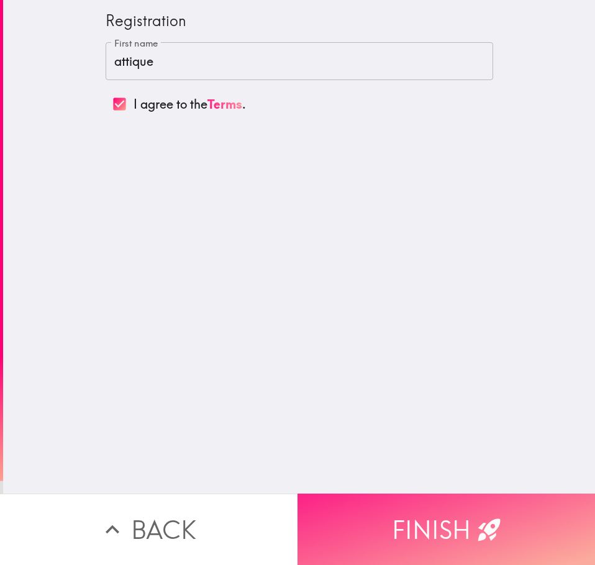
click at [439, 529] on button "Finish" at bounding box center [445, 528] width 297 height 71
